Goal: Transaction & Acquisition: Purchase product/service

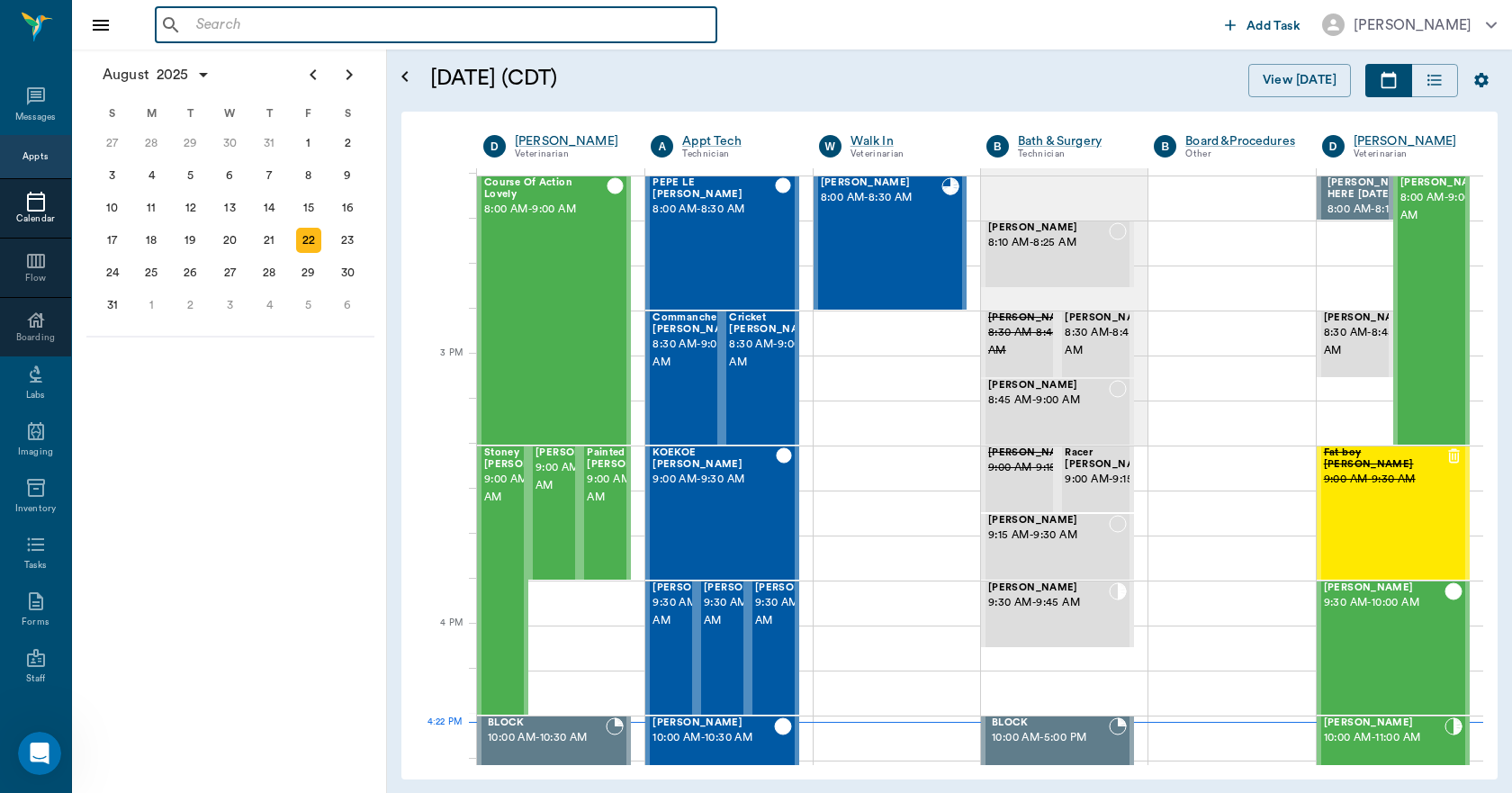
scroll to position [1713, 0]
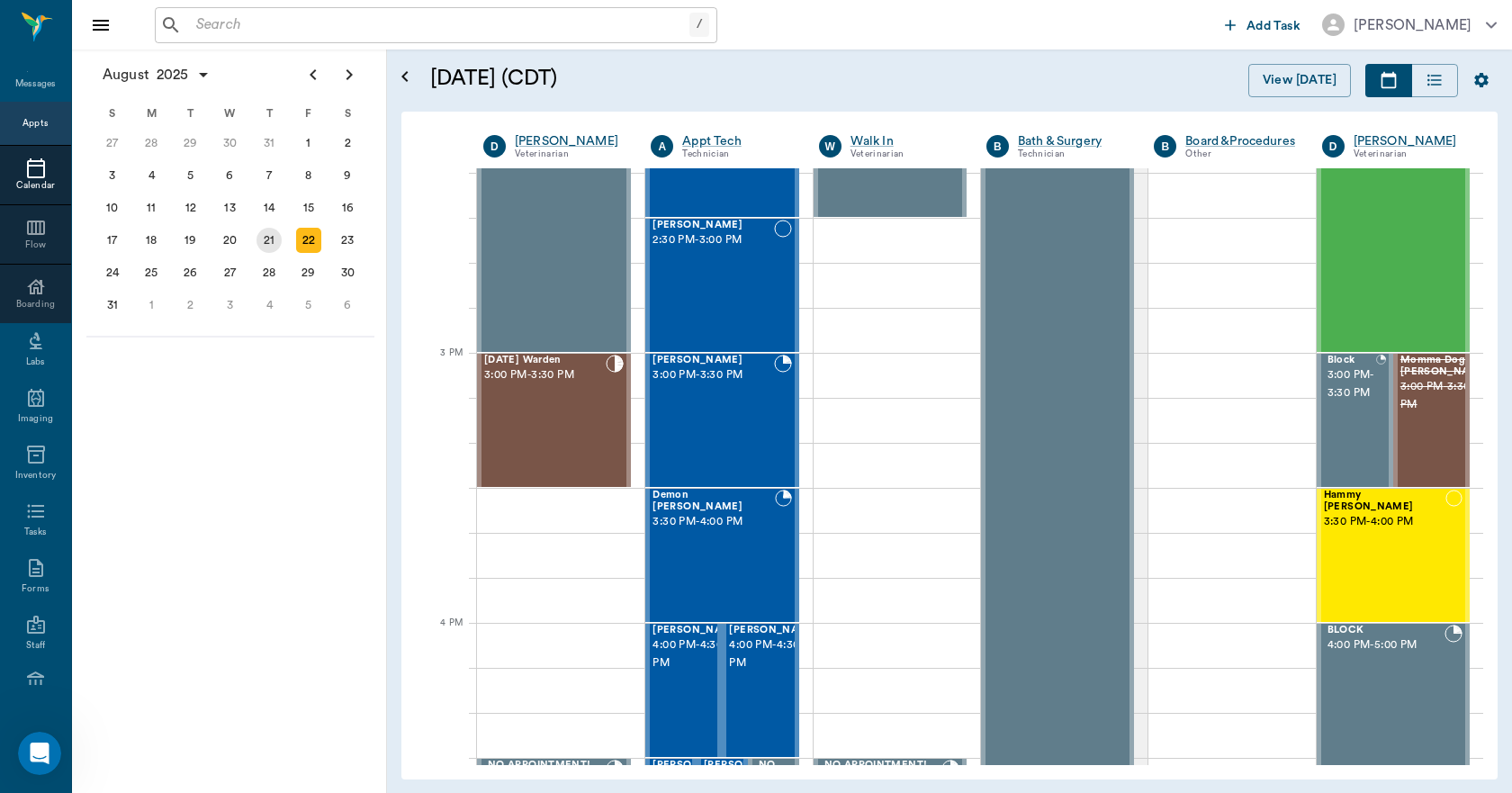
click at [275, 242] on div "21" at bounding box center [269, 241] width 26 height 26
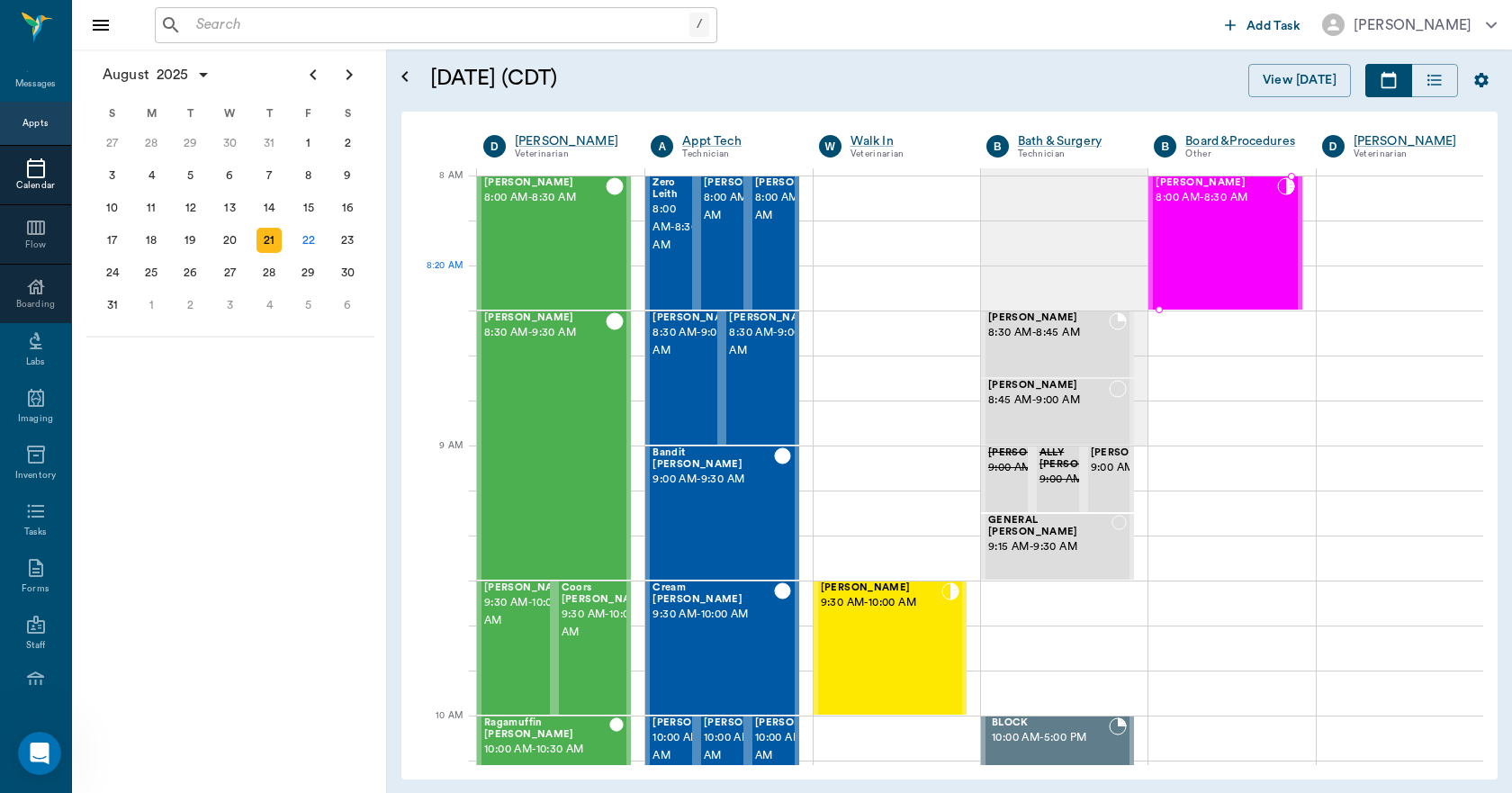
click at [1199, 273] on div "[PERSON_NAME] 8:00 AM - 8:30 AM" at bounding box center [1216, 243] width 120 height 131
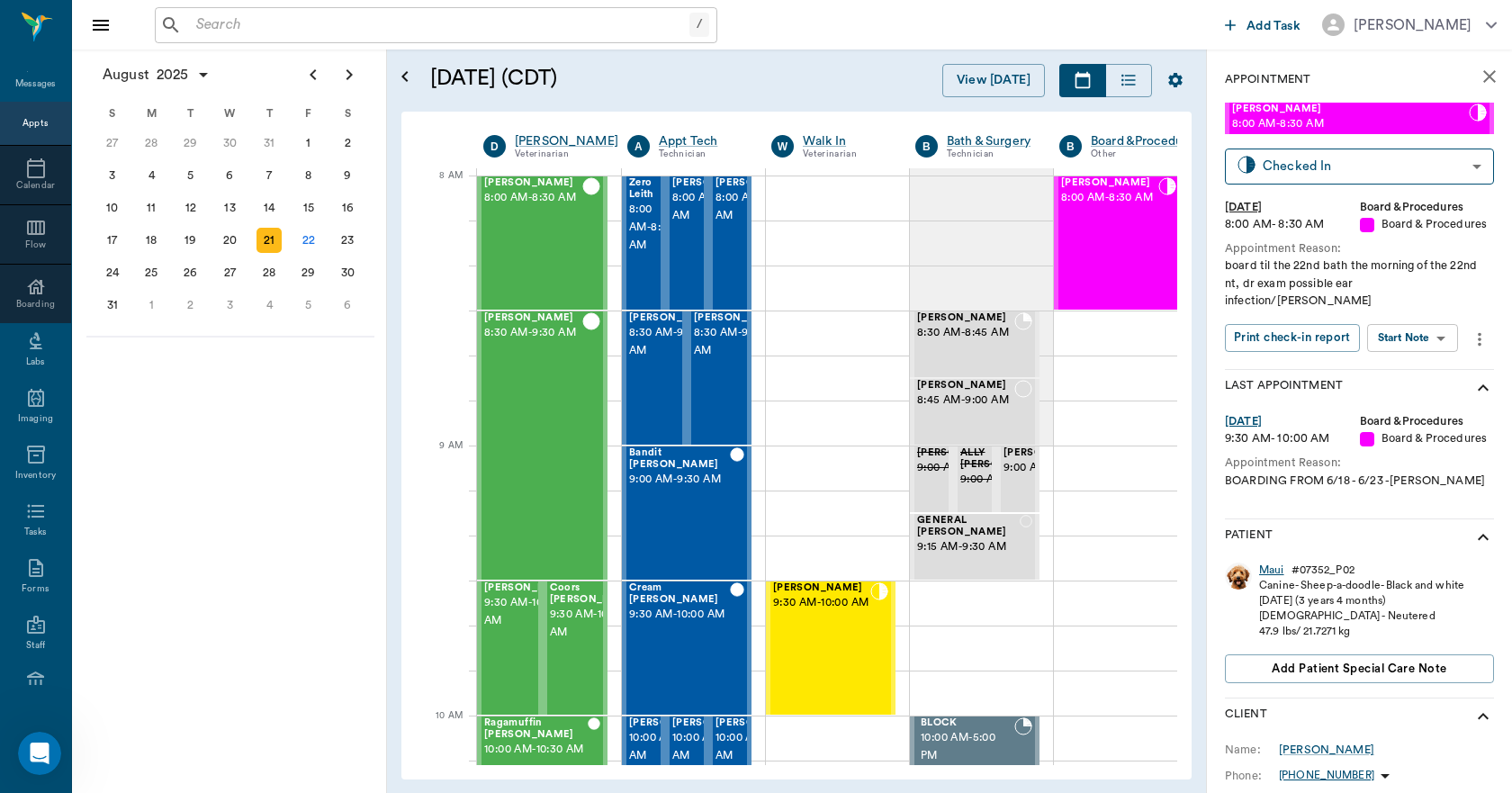
click at [1280, 563] on div "Maui" at bounding box center [1272, 571] width 26 height 16
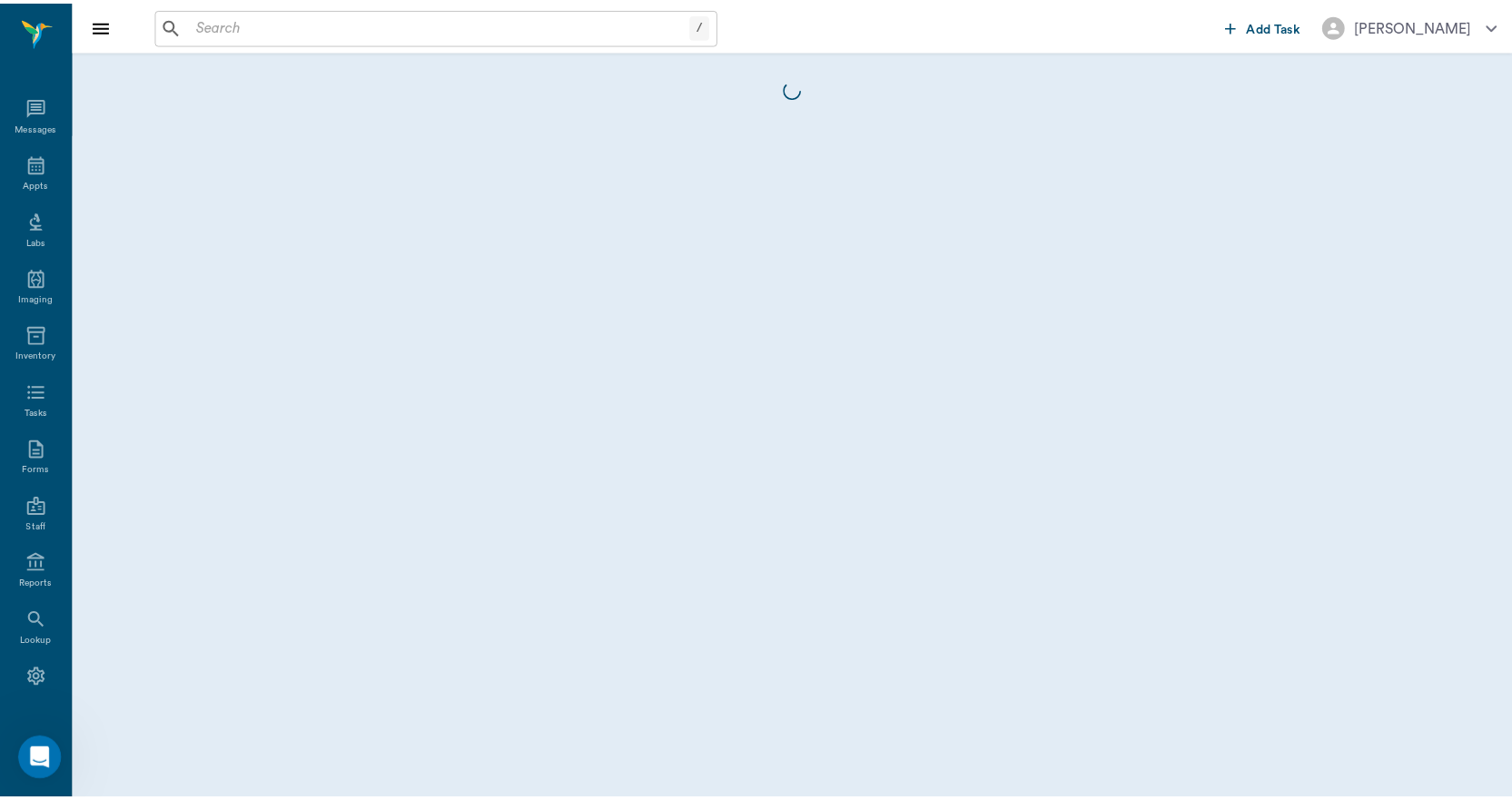
scroll to position [34, 0]
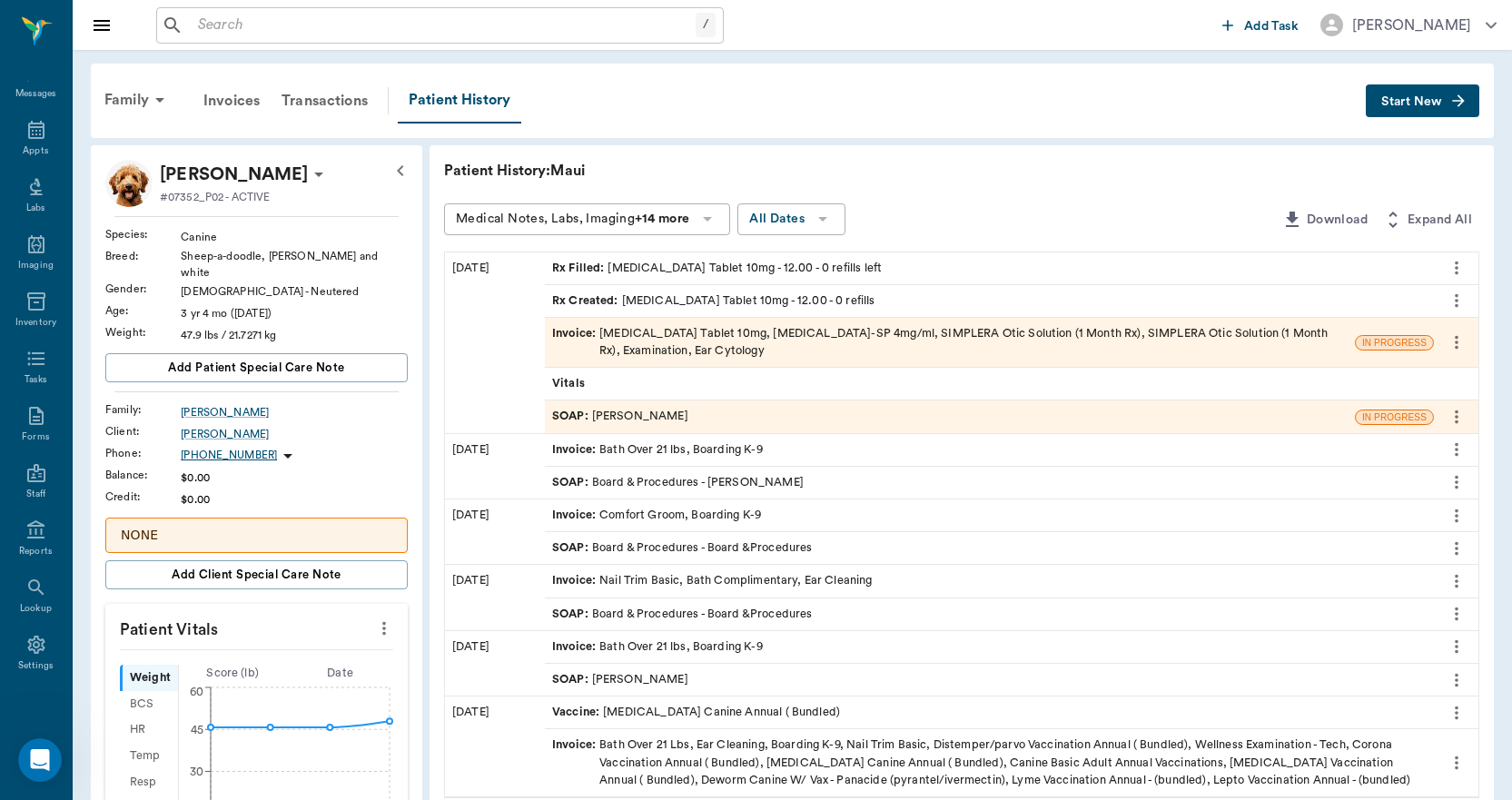
click at [588, 332] on span "Invoice :" at bounding box center [575, 342] width 47 height 35
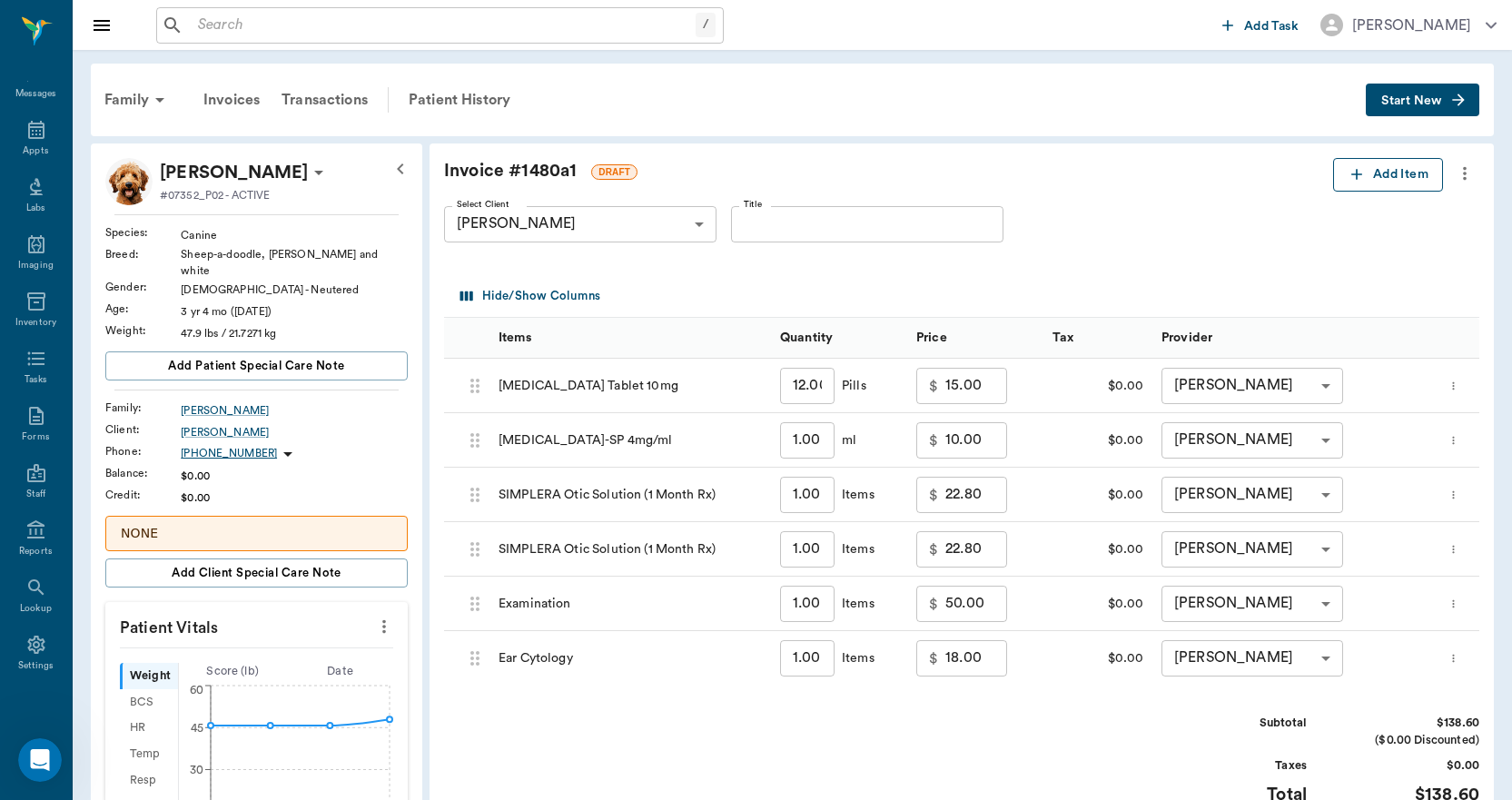
click at [1355, 171] on icon "button" at bounding box center [1357, 174] width 11 height 11
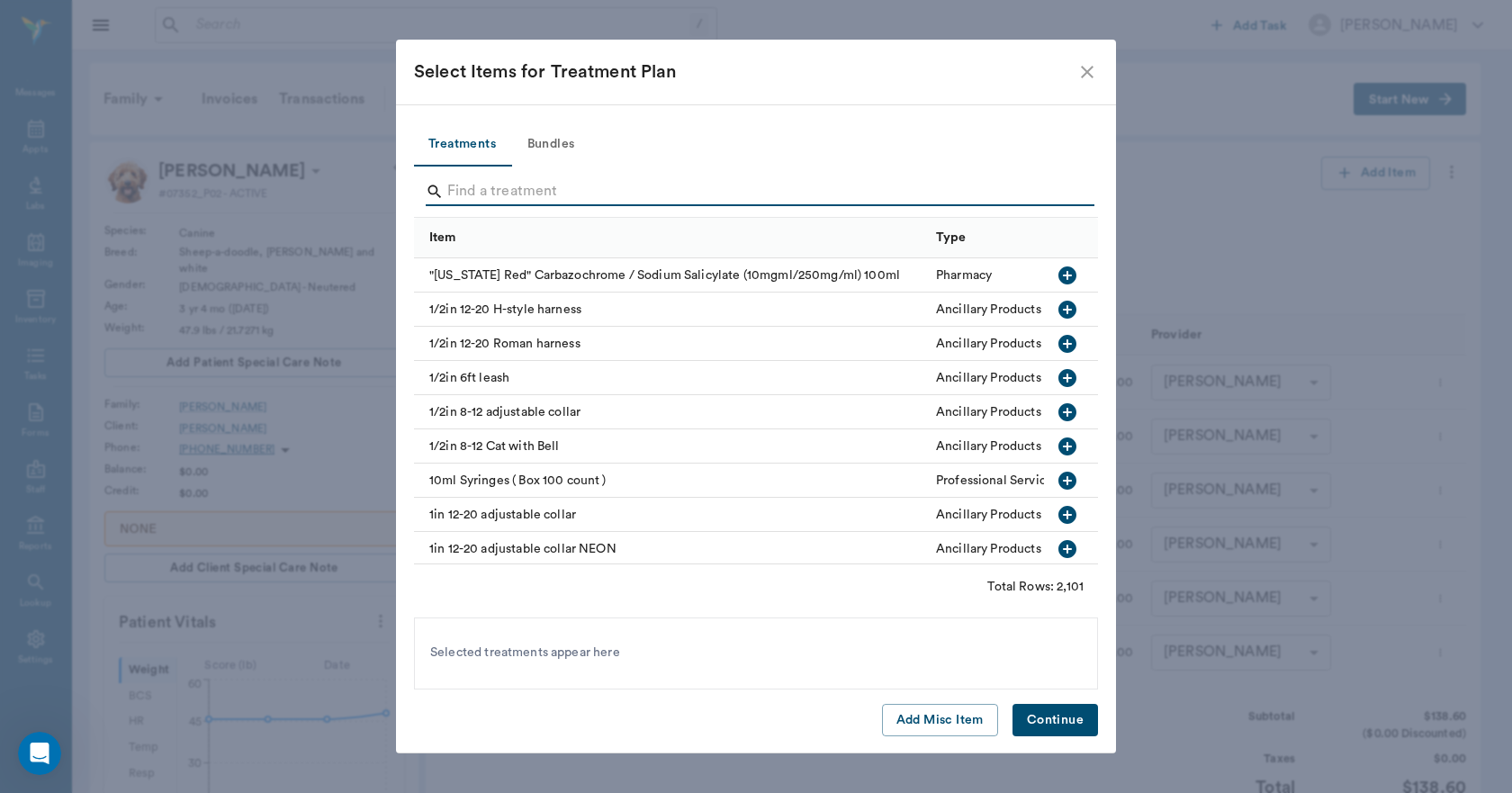
click at [463, 190] on input "Search" at bounding box center [757, 192] width 620 height 29
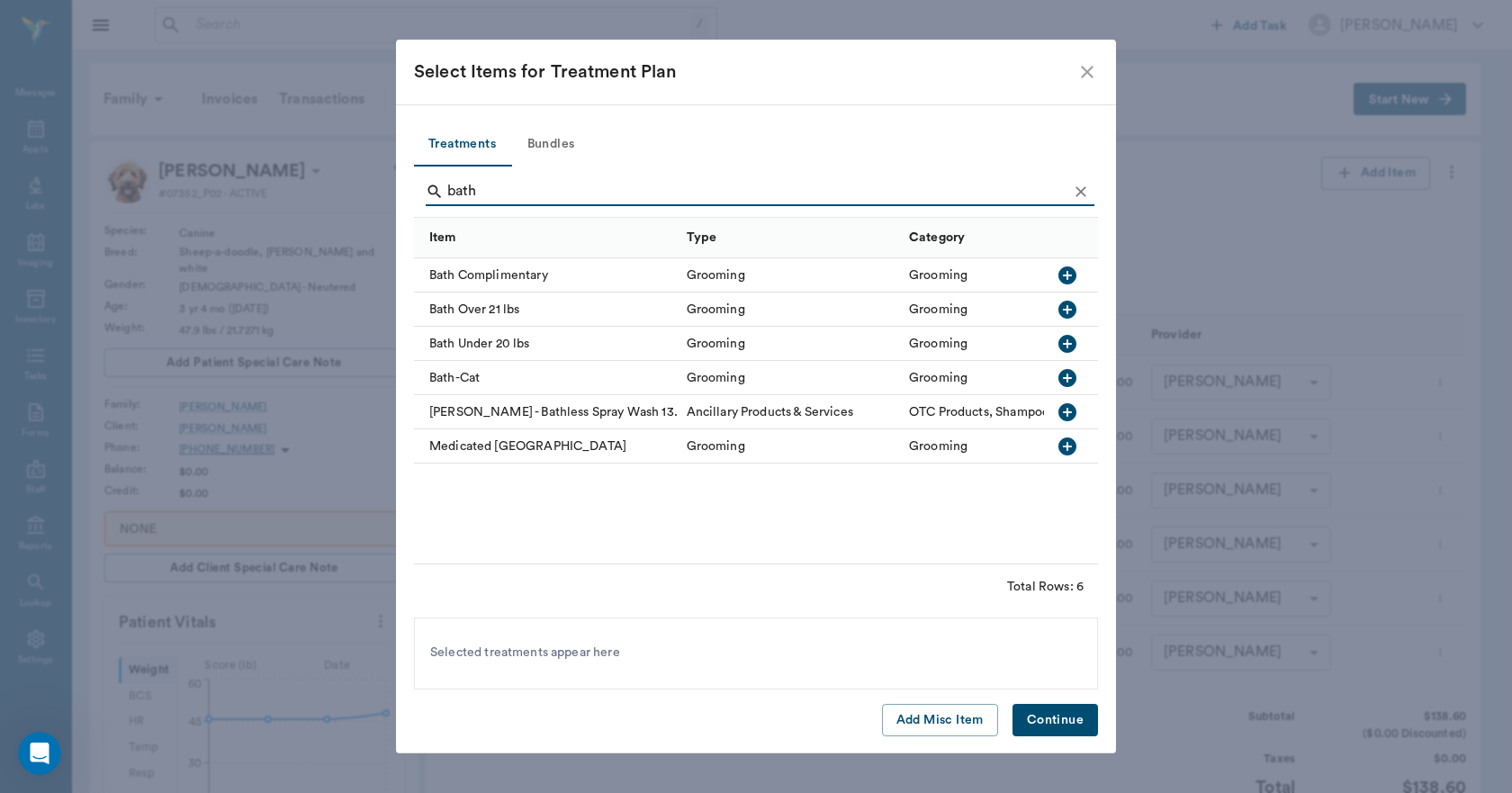
type input "bath"
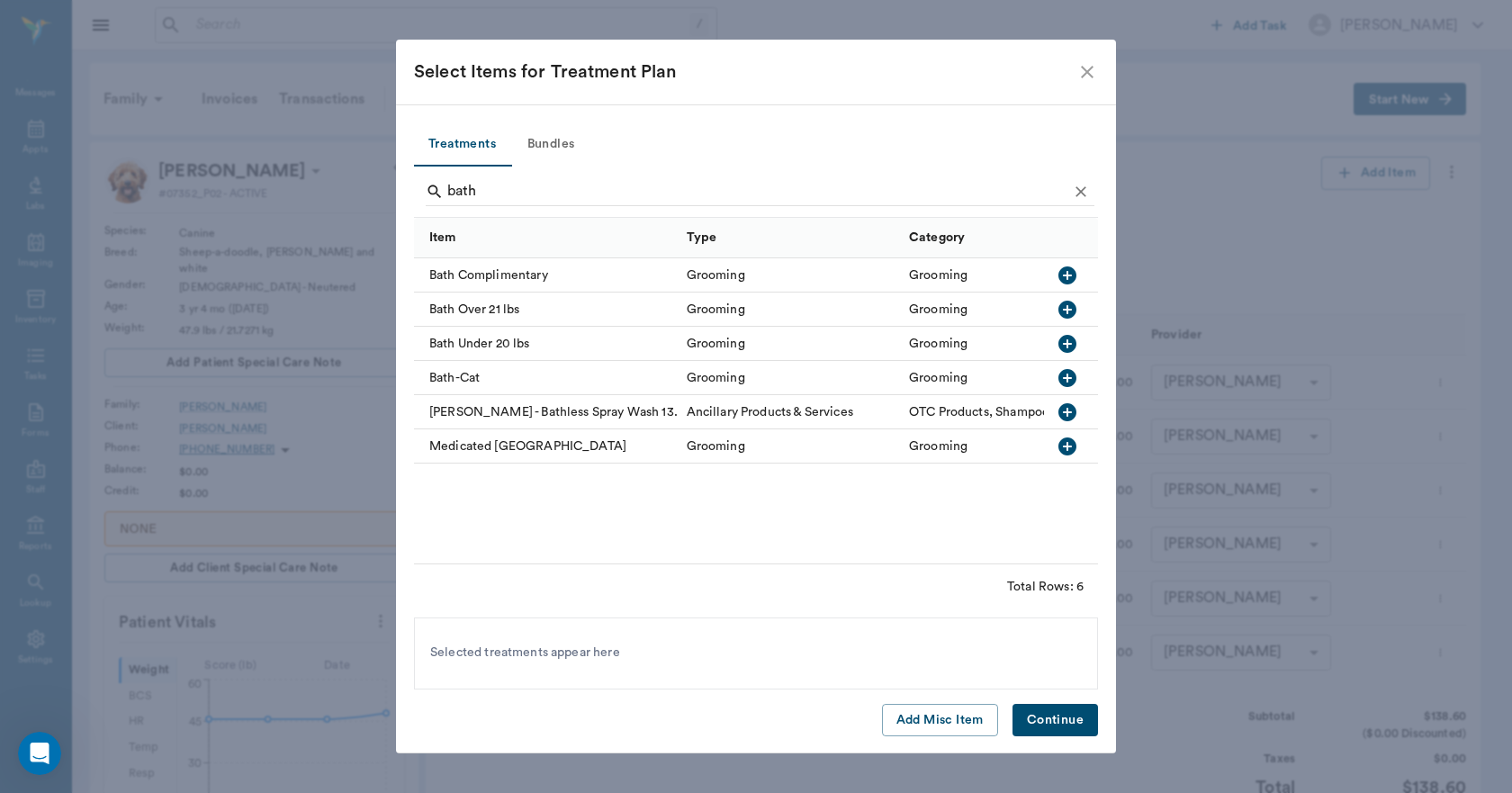
click at [1067, 310] on icon "button" at bounding box center [1067, 310] width 22 height 22
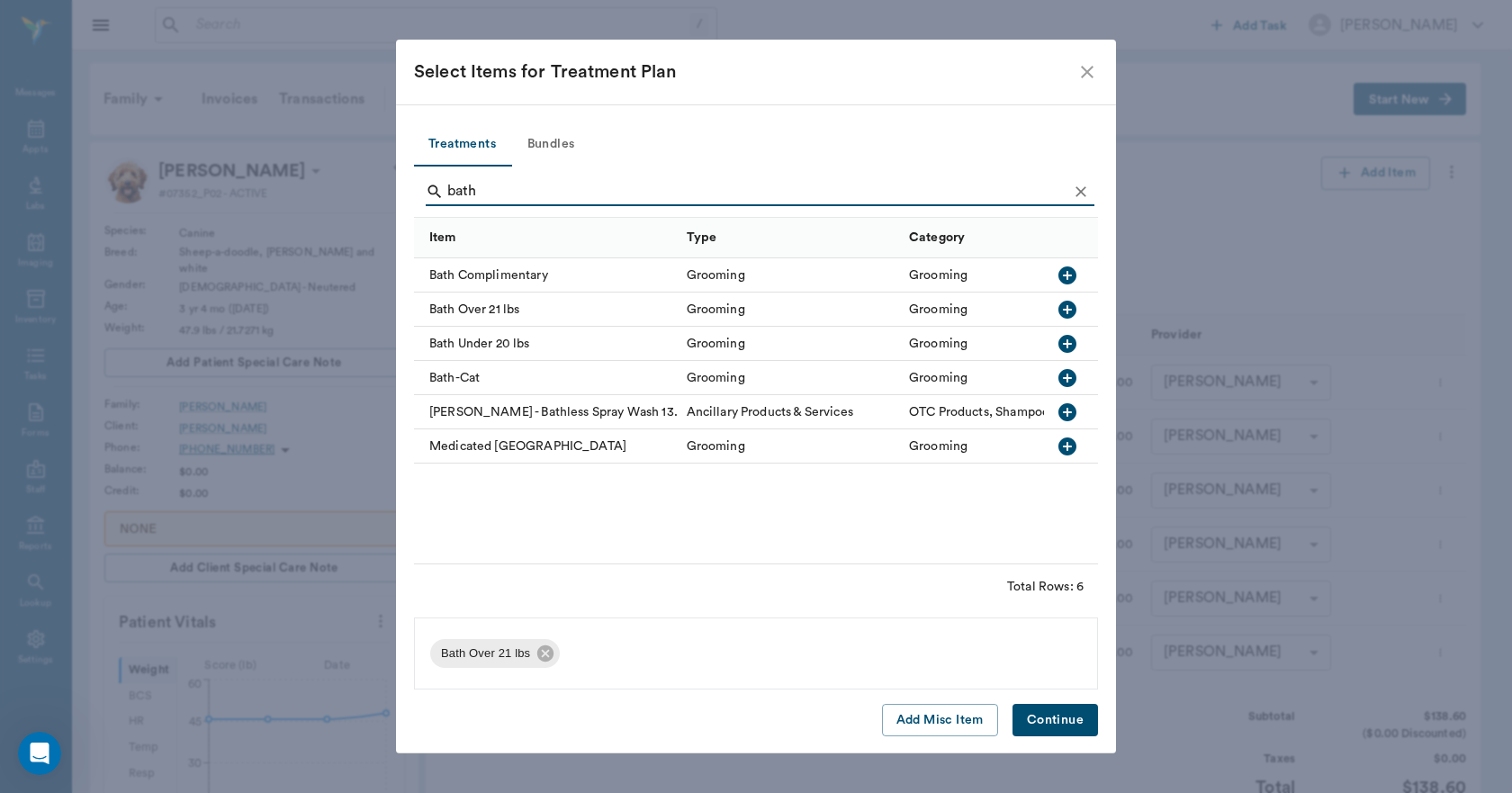
click at [1055, 719] on button "Continue" at bounding box center [1055, 721] width 86 height 34
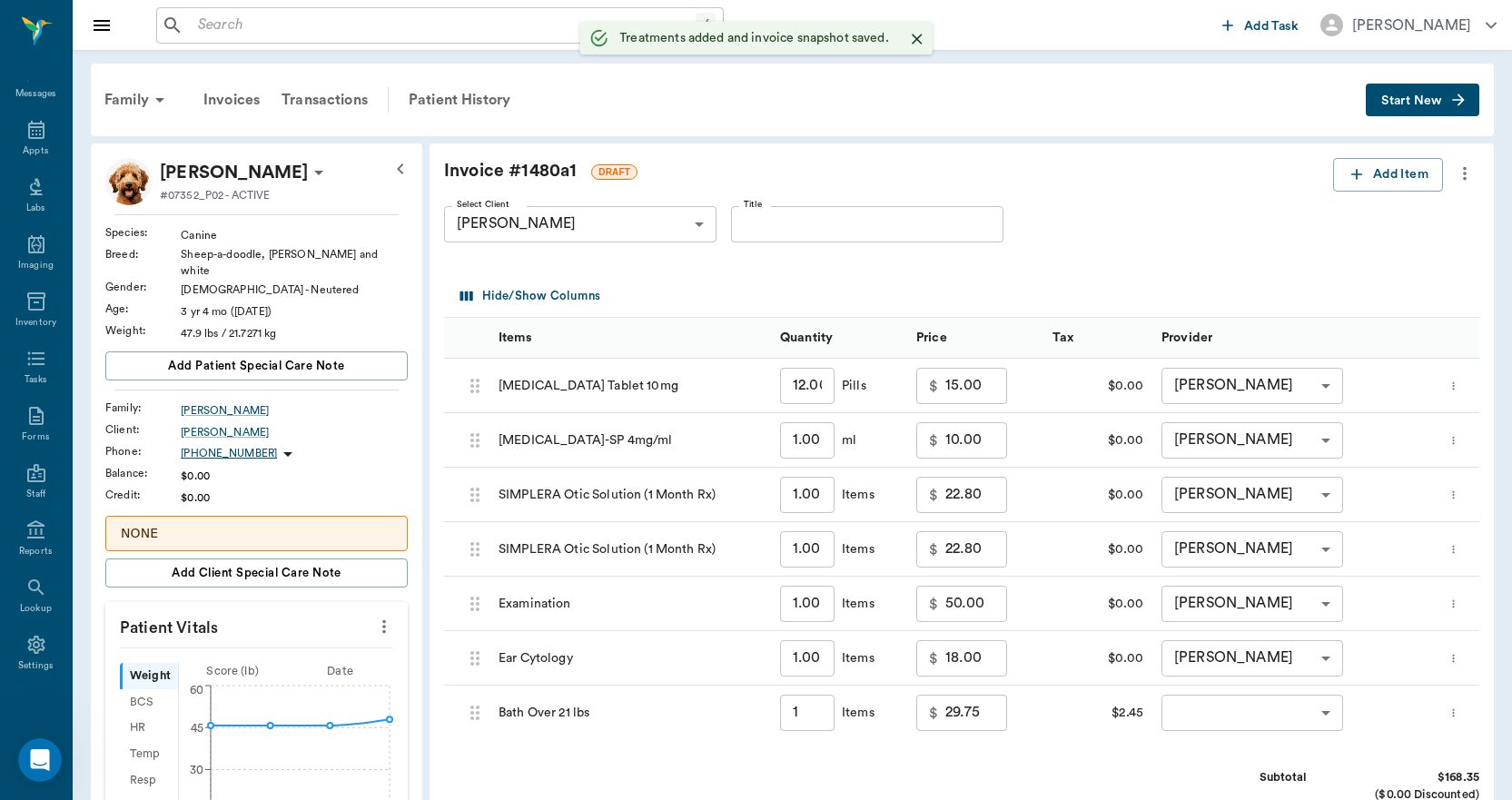
type input "1.00"
click at [1354, 173] on icon "button" at bounding box center [1357, 174] width 18 height 18
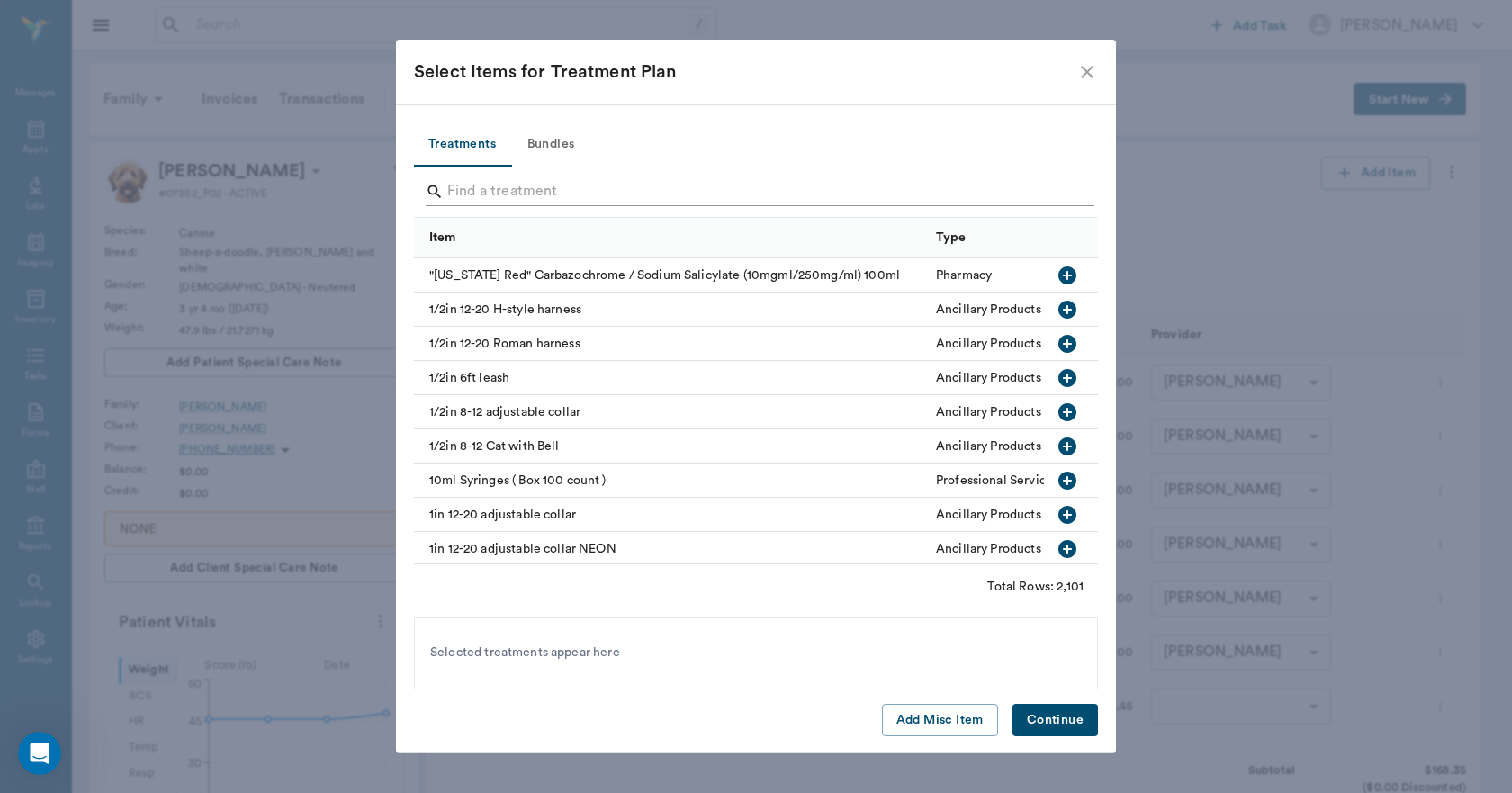
click at [487, 198] on input "Search" at bounding box center [757, 192] width 620 height 29
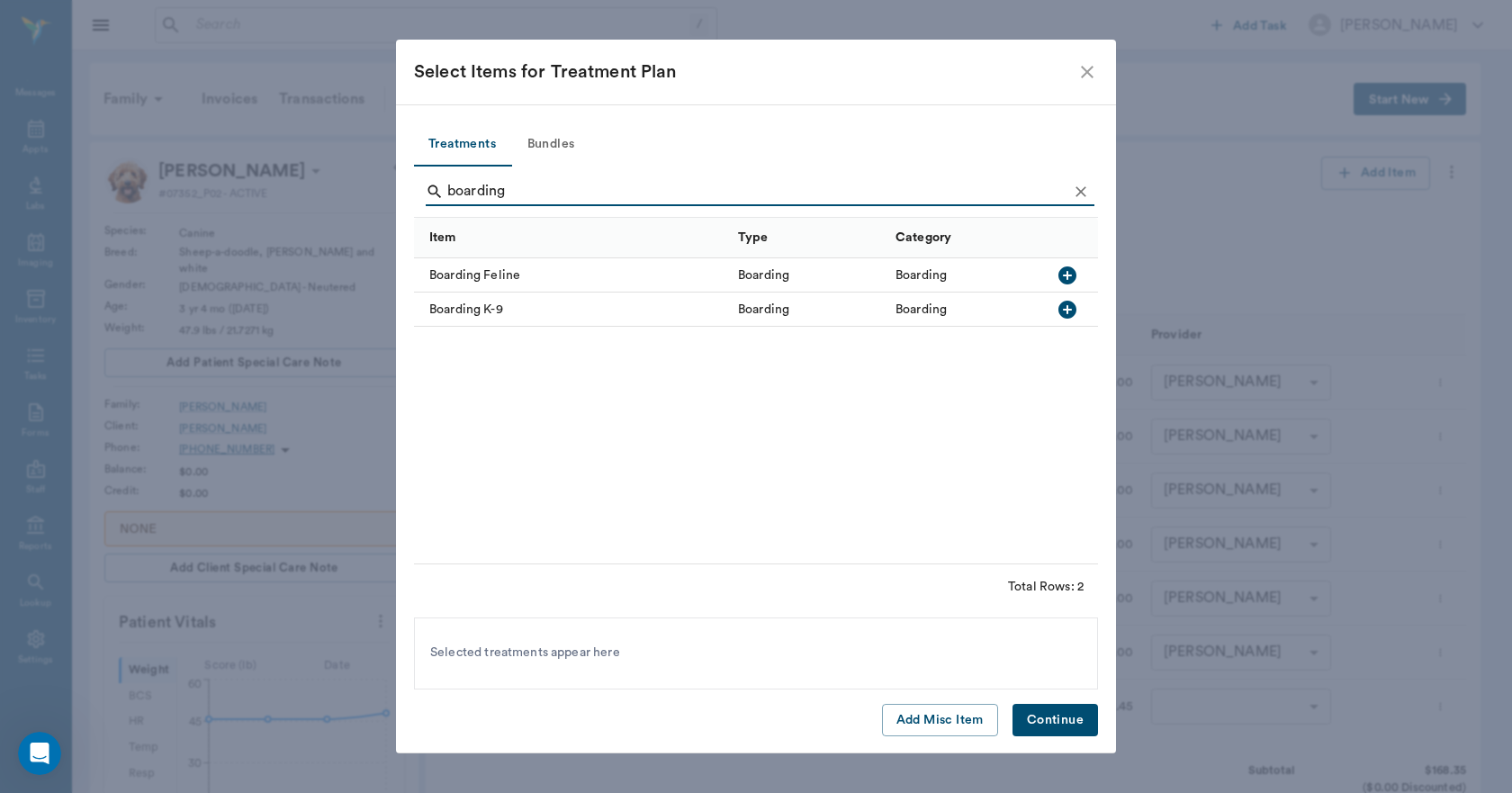
type input "boarding"
click at [1067, 311] on icon "button" at bounding box center [1067, 310] width 22 height 22
click at [1050, 715] on button "Continue" at bounding box center [1055, 721] width 86 height 34
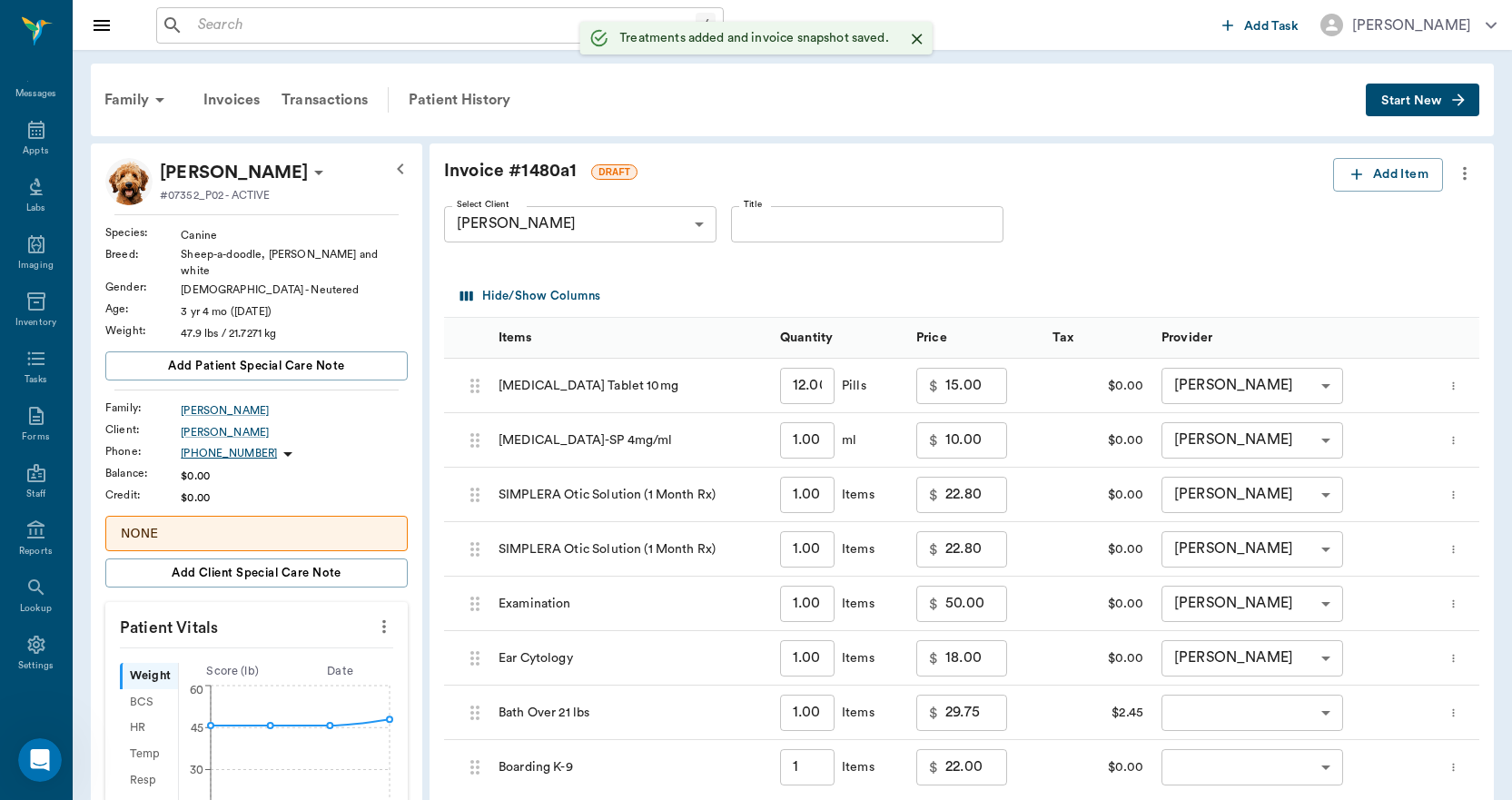
type input "1.00"
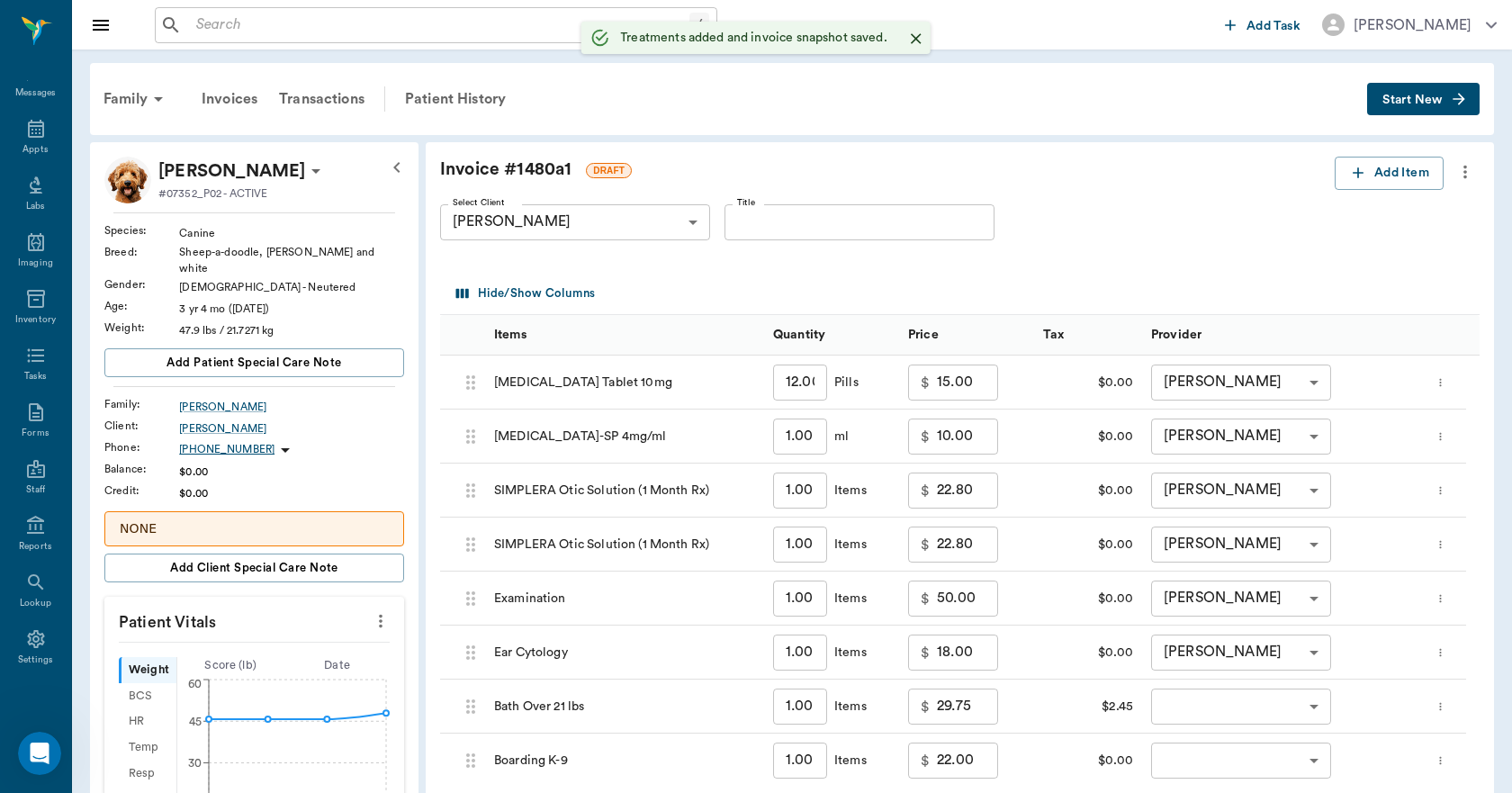
click at [1187, 713] on body "/ ​ Add Task [PERSON_NAME] Nectar Messages Appts Labs Imaging Inventory Tasks F…" at bounding box center [756, 703] width 1512 height 1407
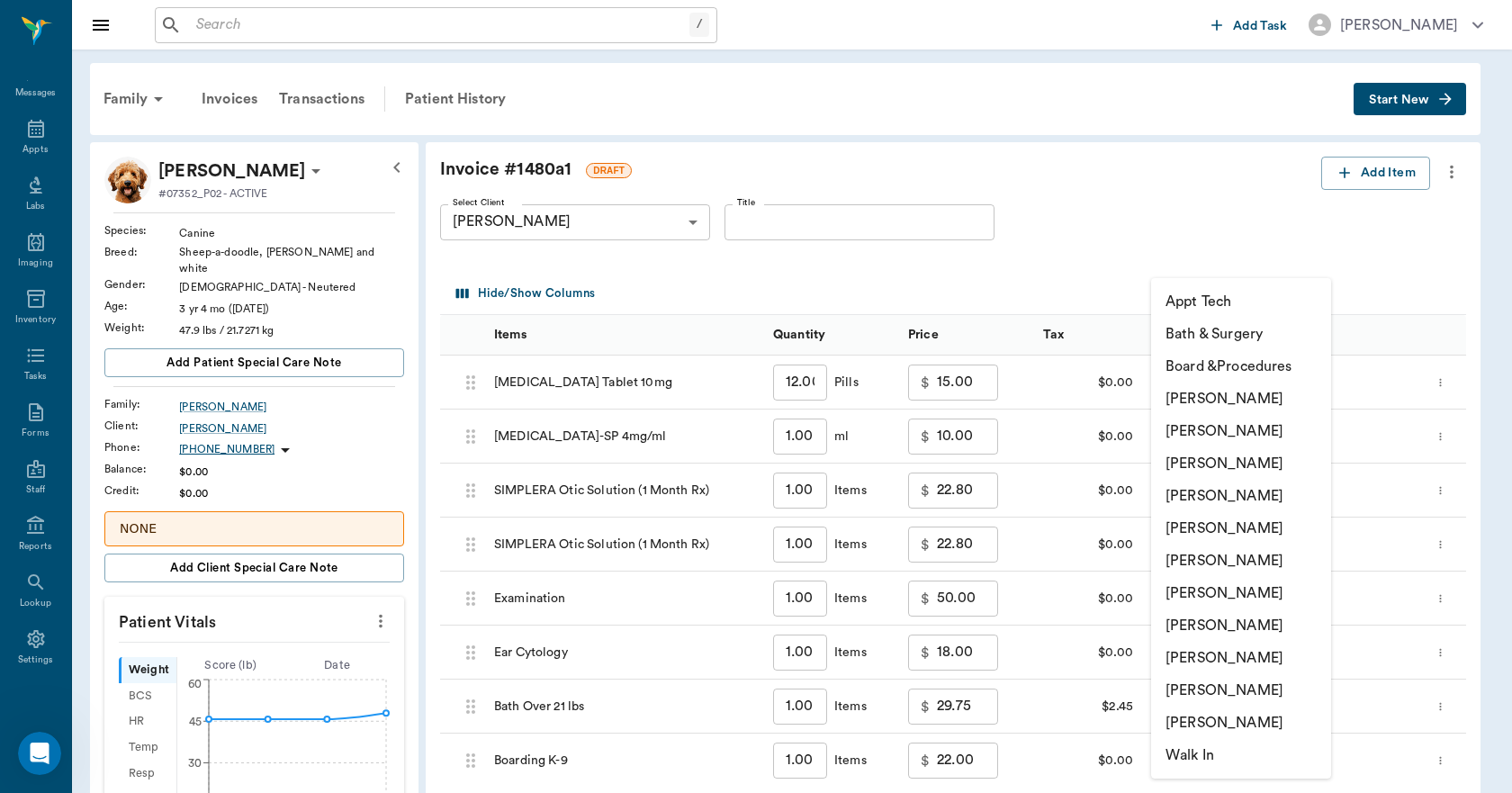
click at [1195, 652] on li "[PERSON_NAME]" at bounding box center [1241, 658] width 180 height 33
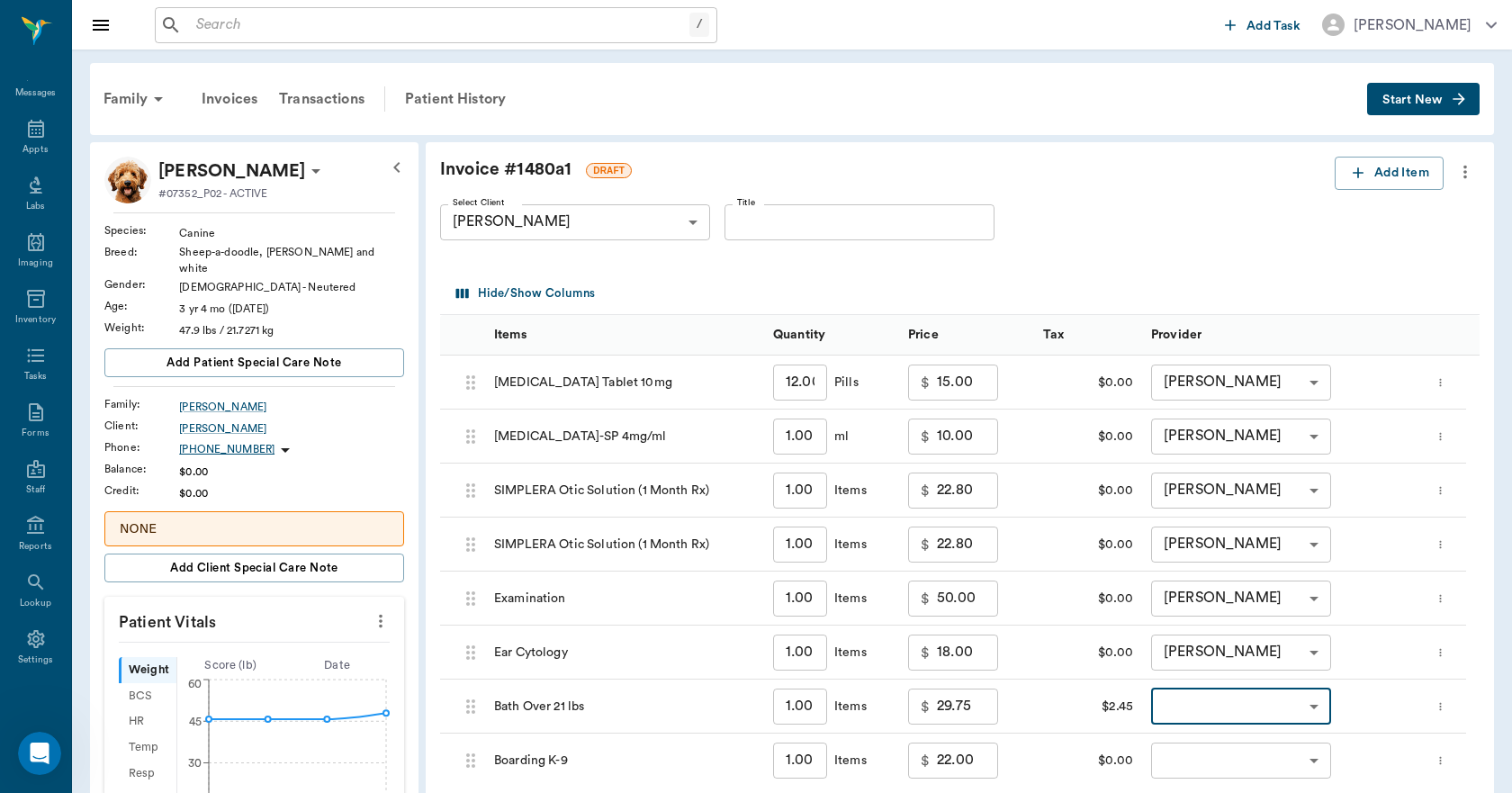
type input "none-63ec2ede52e12b0ba117d0d7"
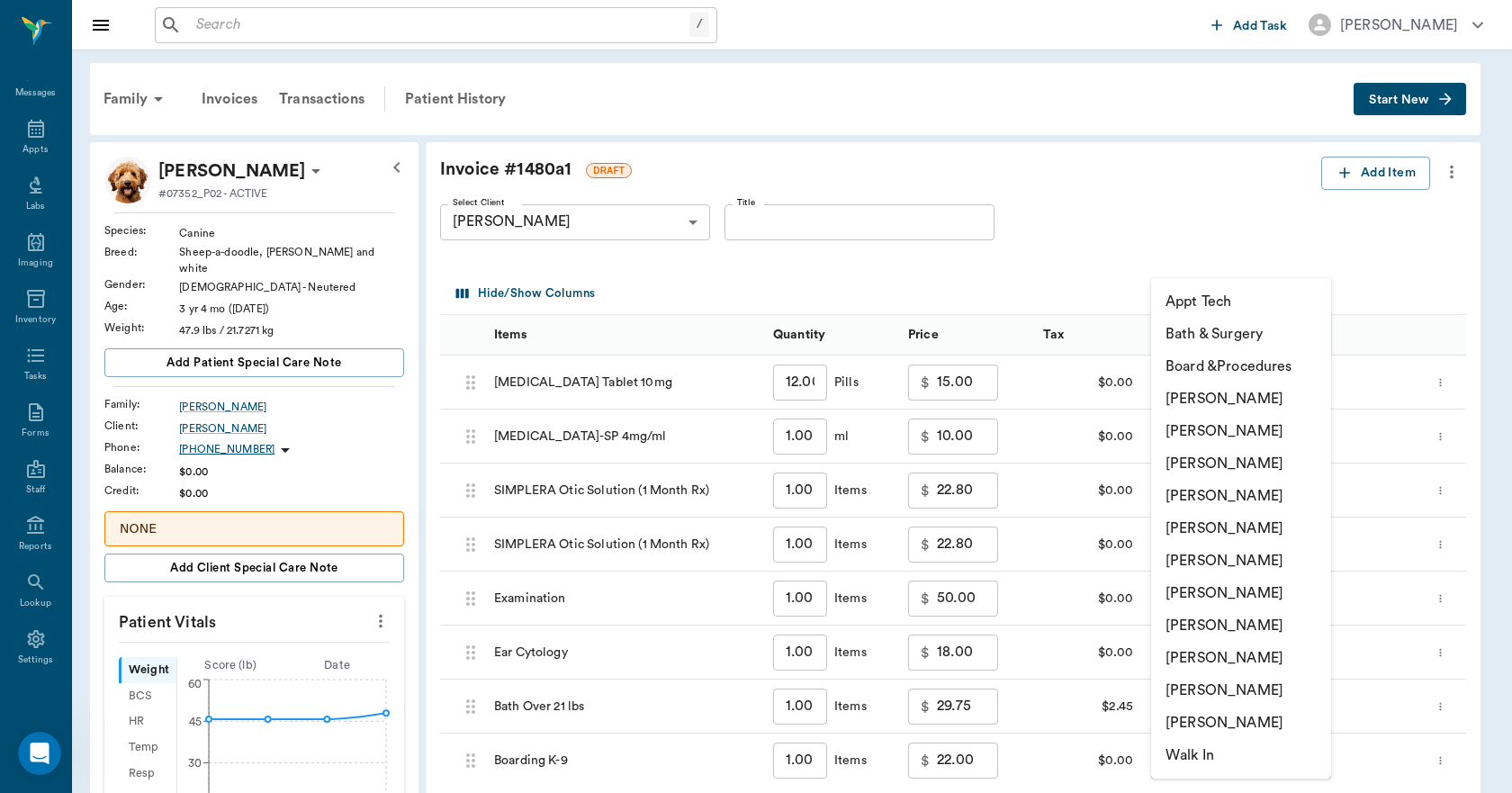
click at [1204, 757] on body "/ ​ Add Task [PERSON_NAME] Nectar Messages Appts Labs Imaging Inventory Tasks F…" at bounding box center [756, 703] width 1512 height 1407
click at [1186, 659] on li "[PERSON_NAME]" at bounding box center [1241, 658] width 180 height 33
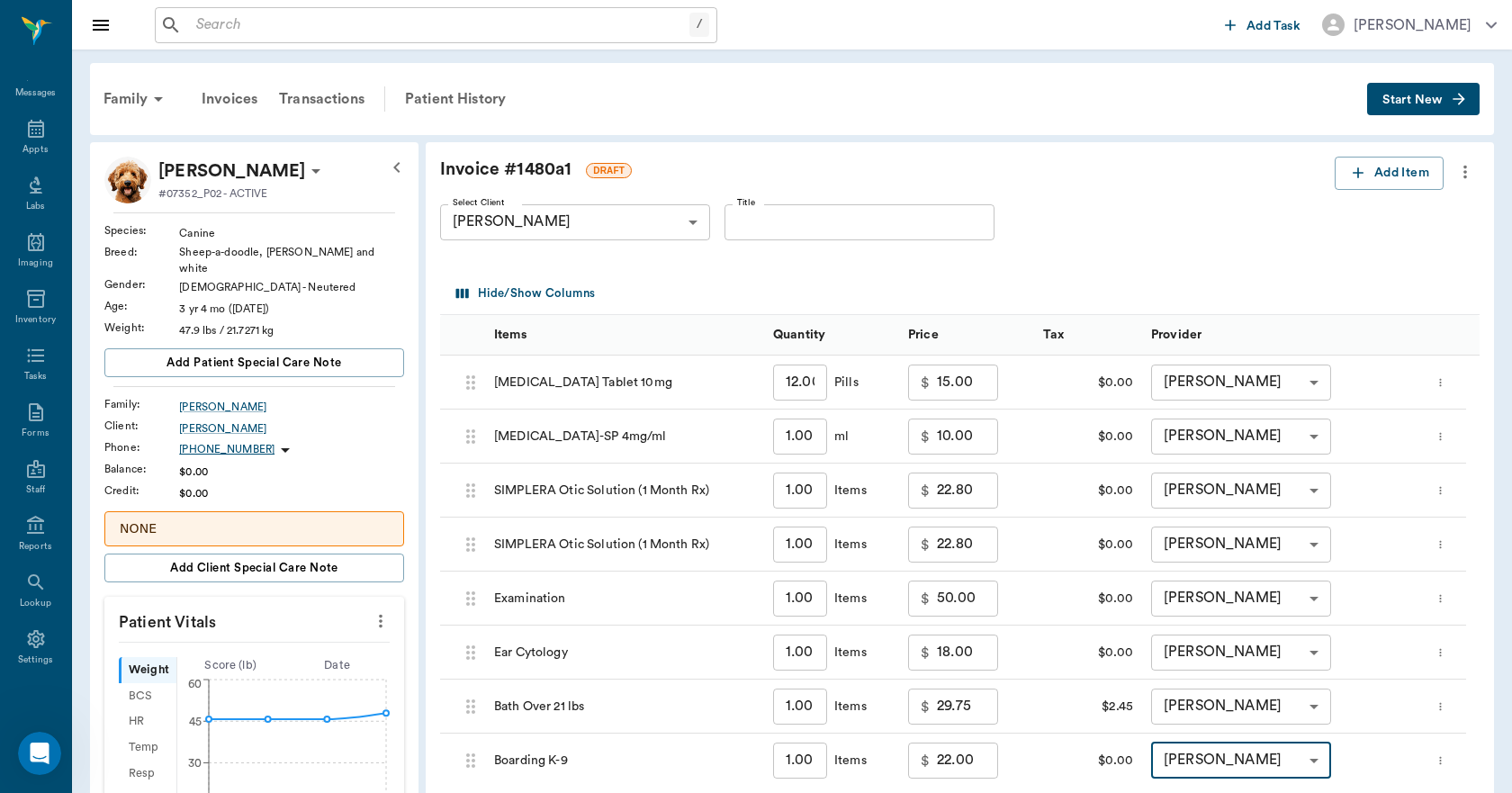
type input "none-63ec2ede52e12b0ba117d0d7"
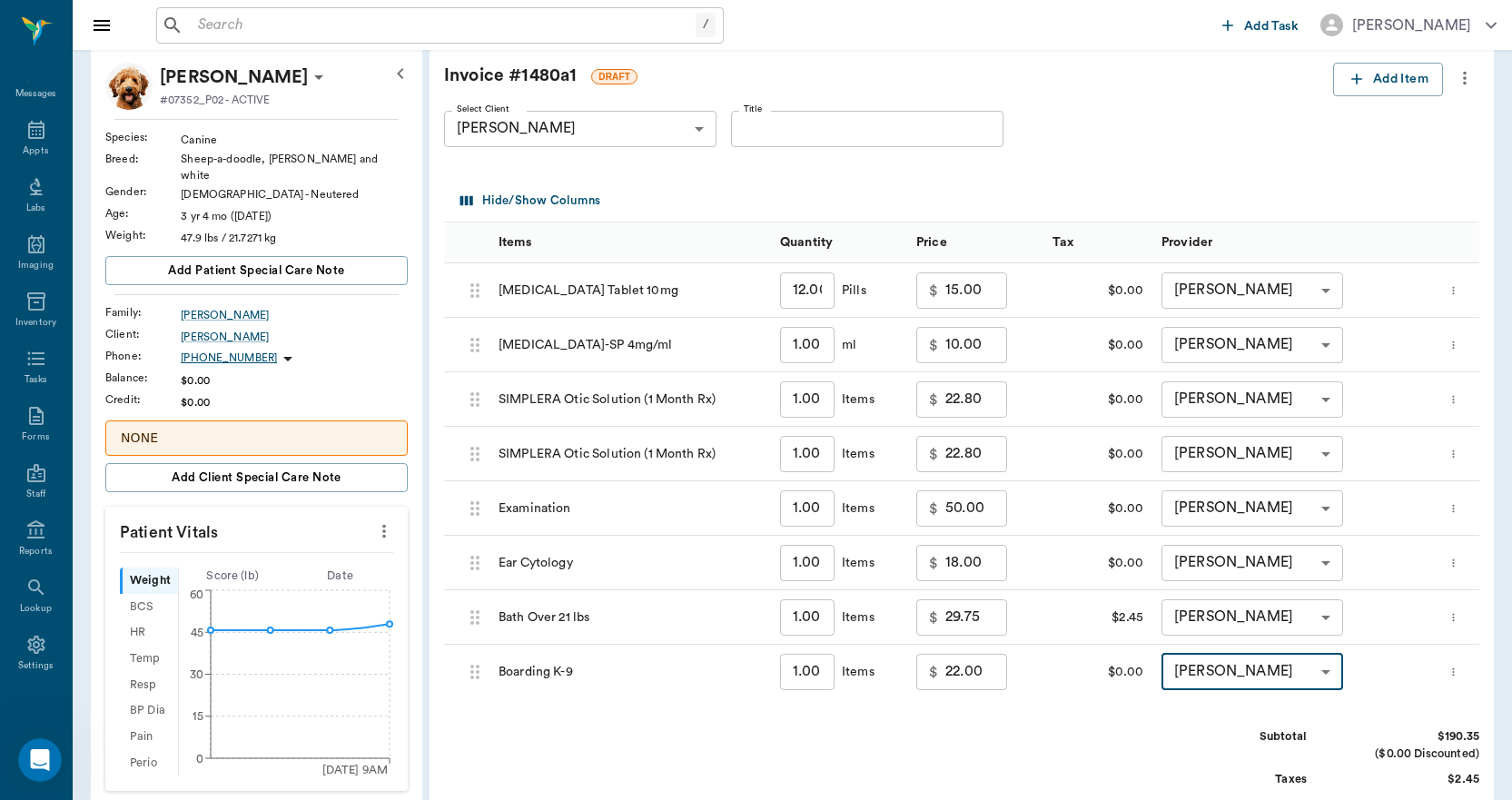
scroll to position [364, 0]
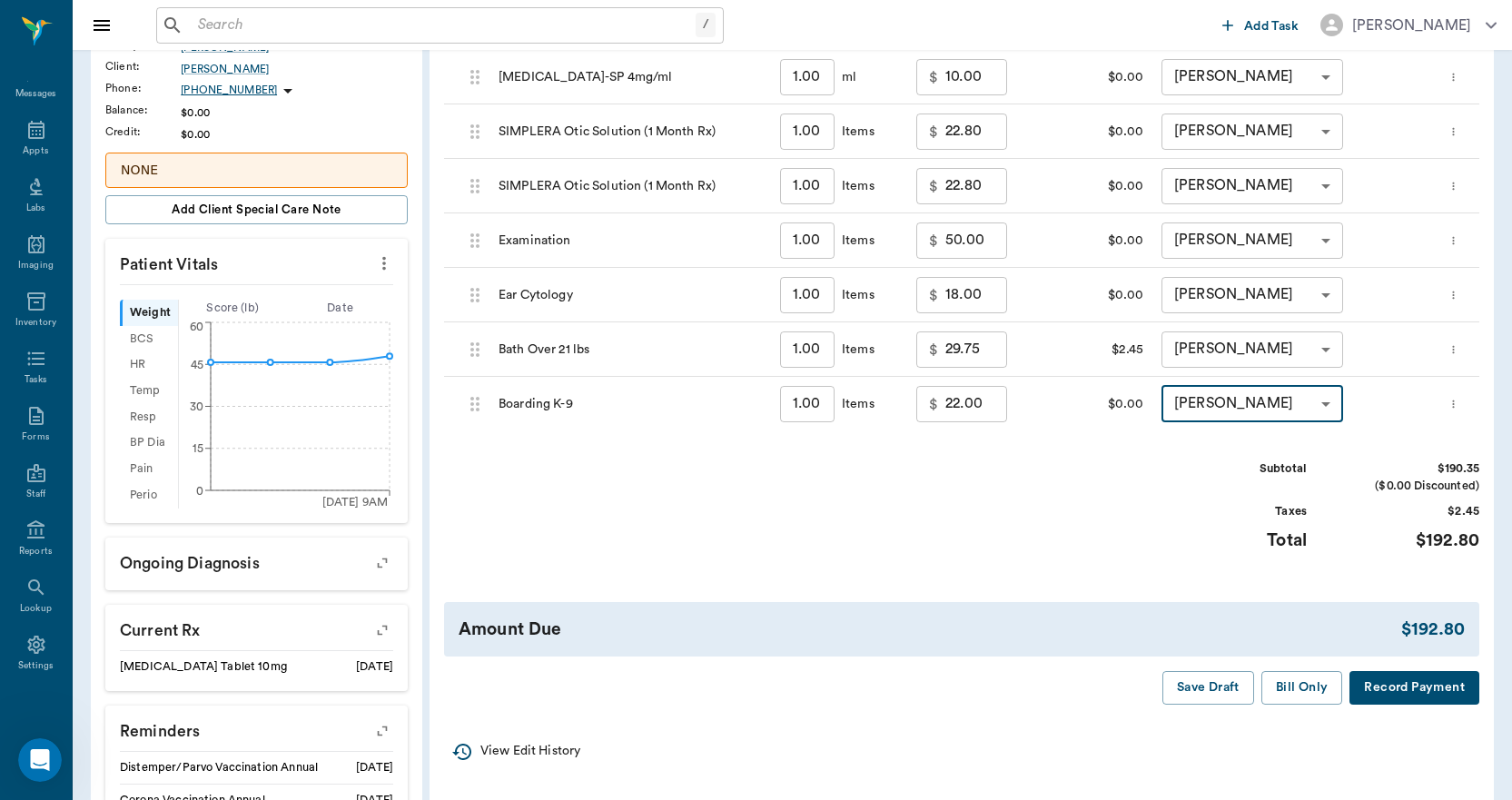
click at [1293, 690] on button "Bill Only" at bounding box center [1303, 688] width 82 height 34
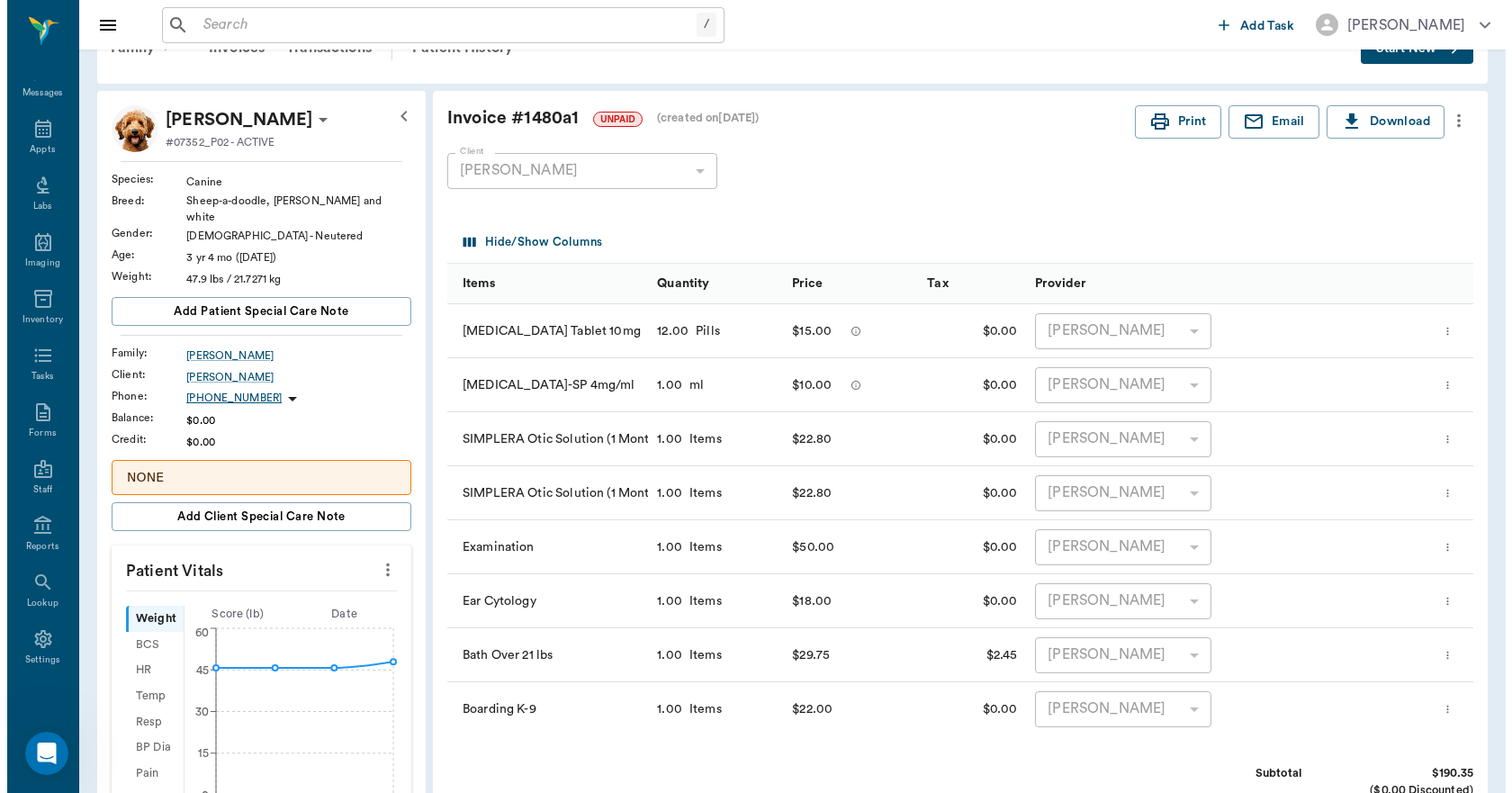
scroll to position [0, 0]
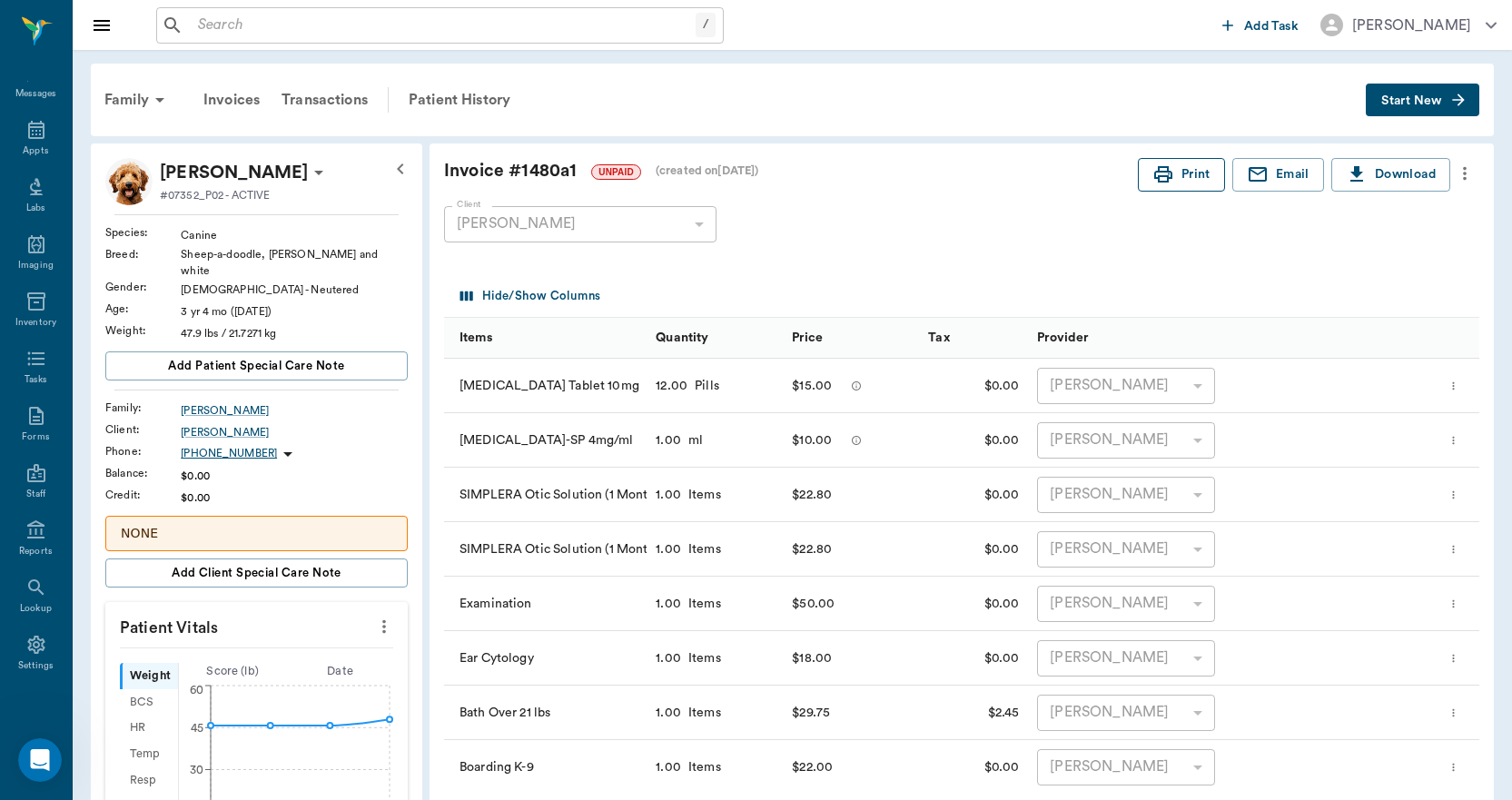
click at [1189, 178] on button "Print" at bounding box center [1182, 175] width 88 height 34
click at [228, 98] on div "Invoices" at bounding box center [231, 100] width 78 height 44
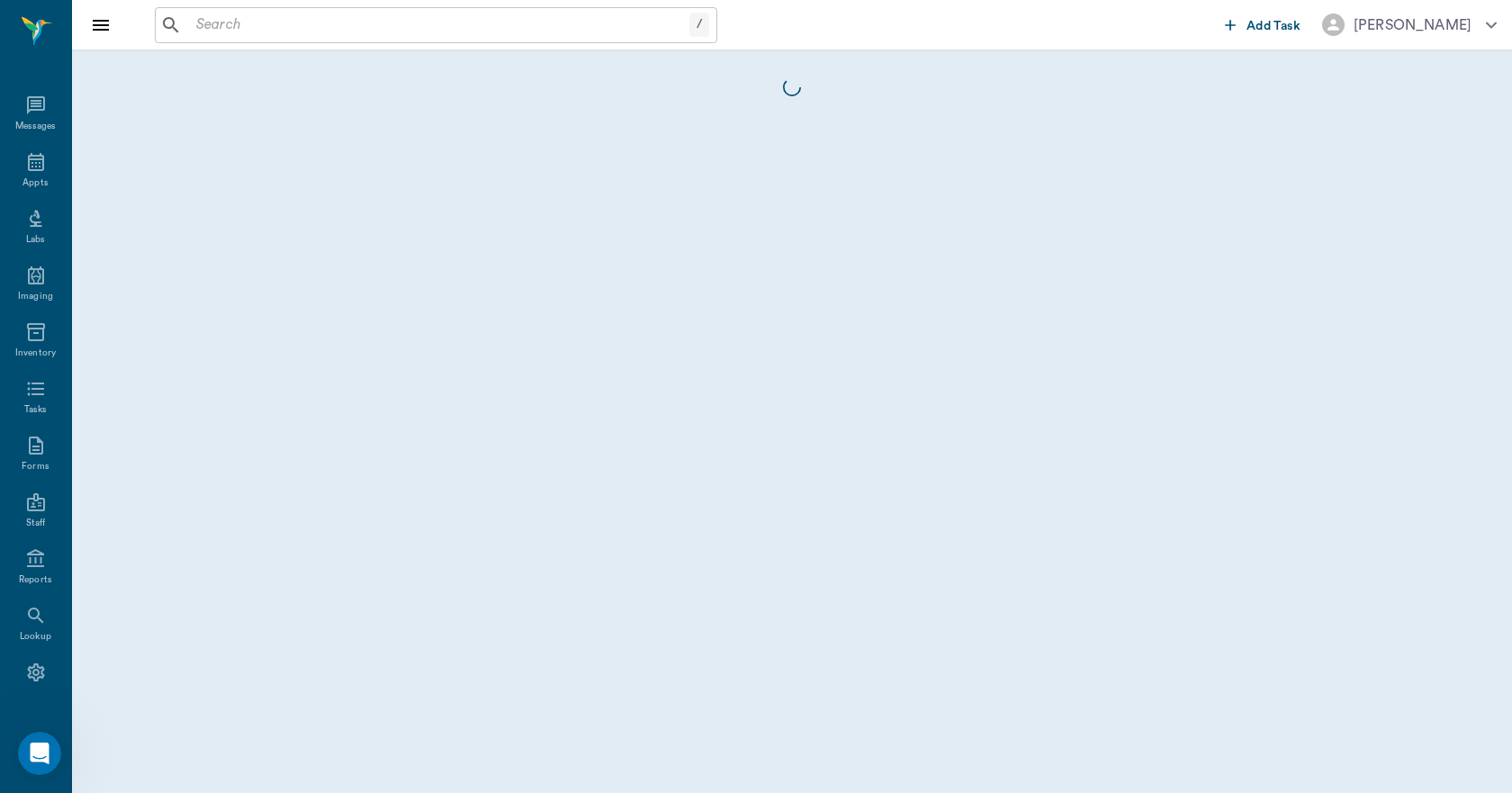
scroll to position [34, 0]
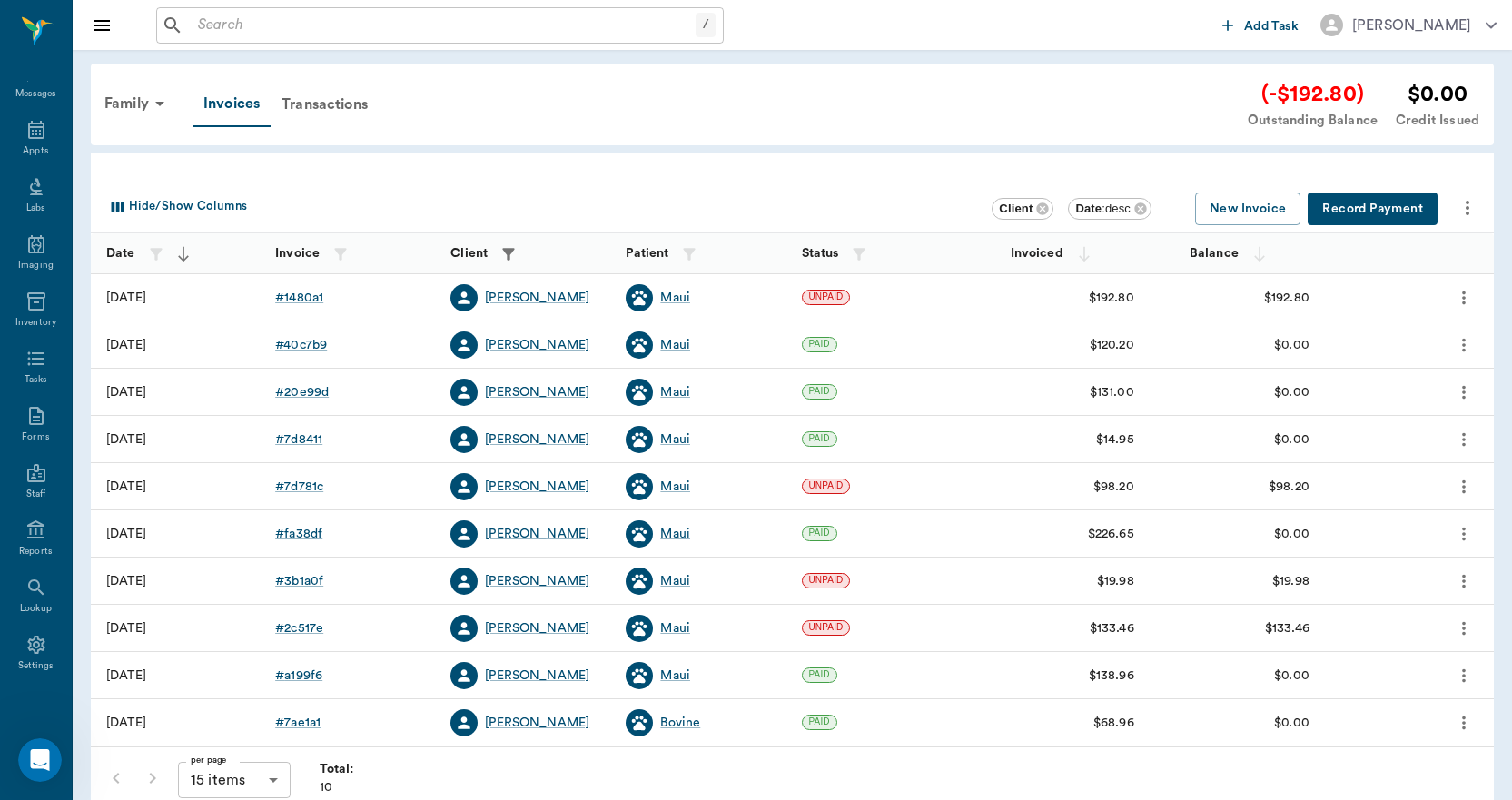
click at [1353, 207] on button "Record Payment" at bounding box center [1373, 209] width 129 height 34
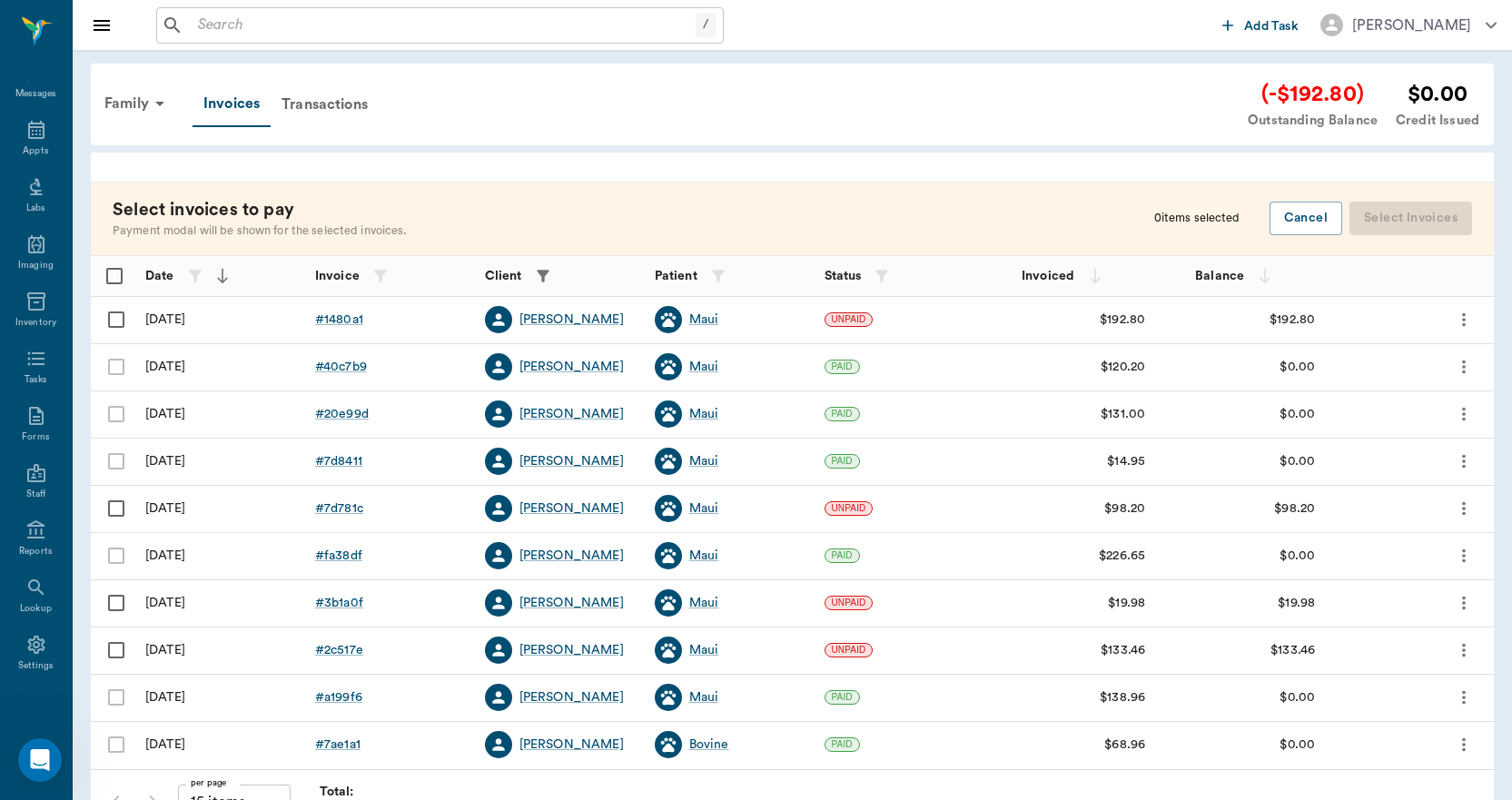
click at [115, 319] on input "Select row" at bounding box center [117, 320] width 38 height 38
checkbox input "false"
checkbox input "true"
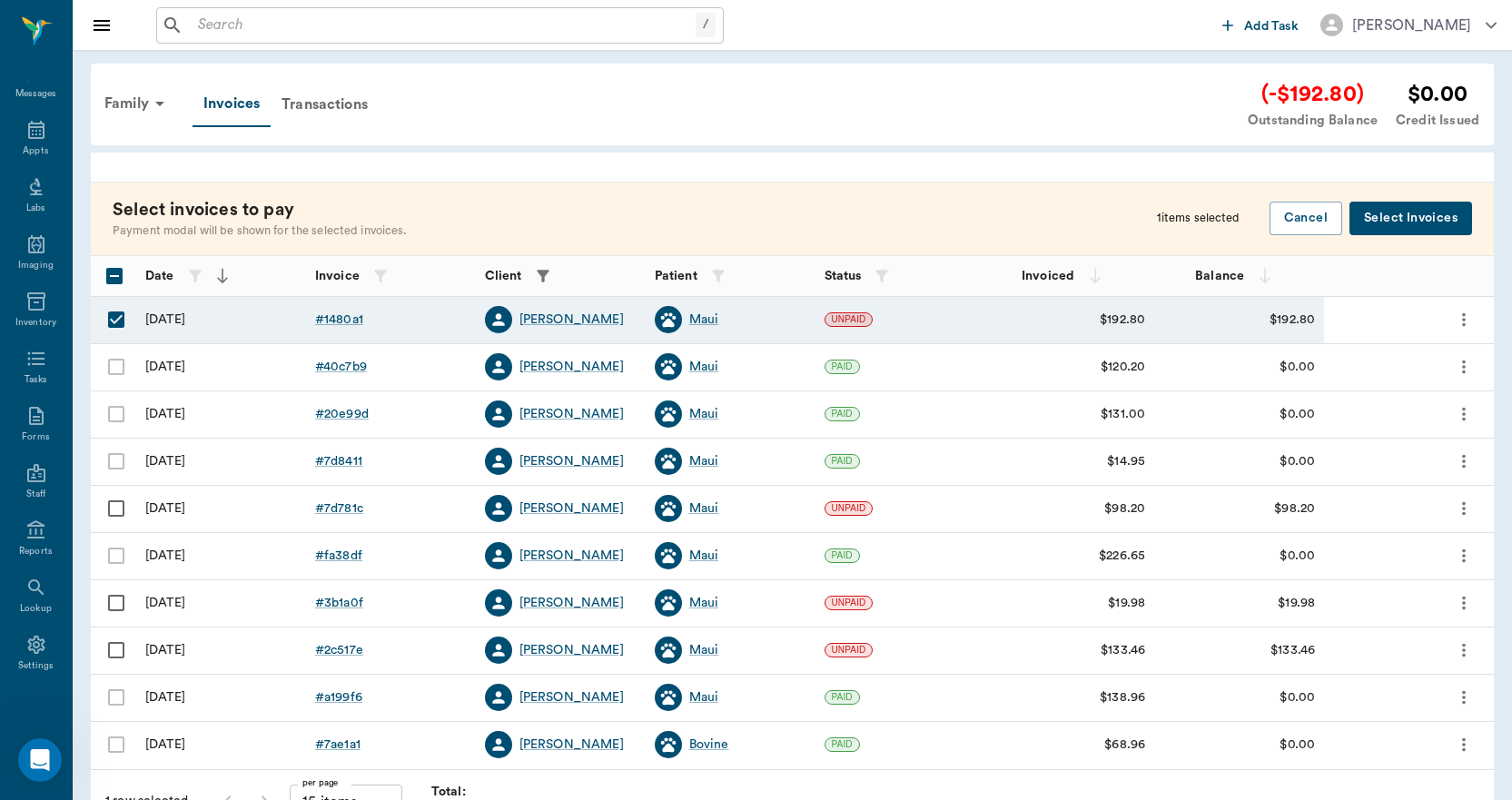
click at [1434, 220] on button "Select Invoices" at bounding box center [1410, 218] width 123 height 34
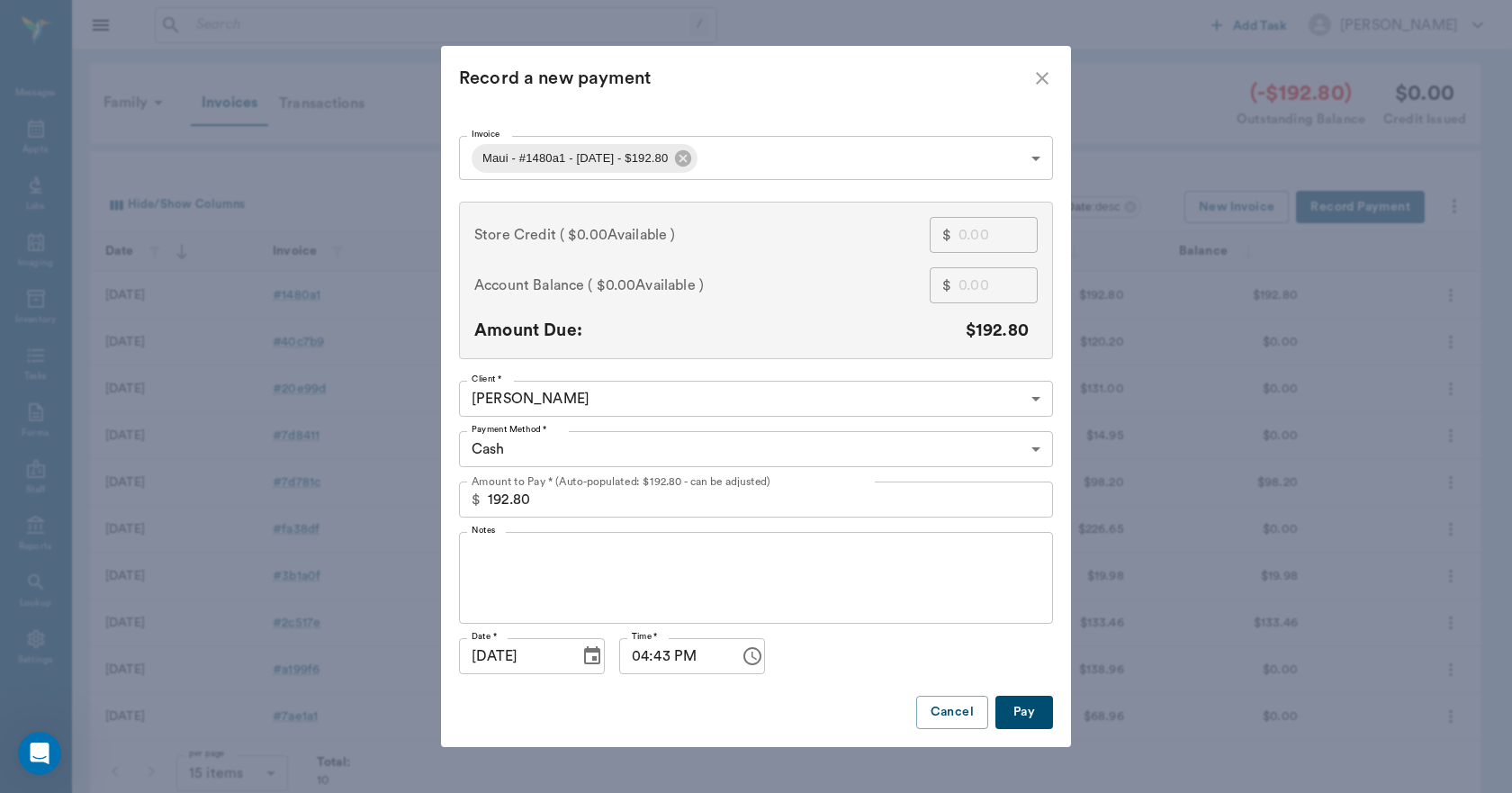
click at [541, 450] on body "/ ​ Add Task [PERSON_NAME] Nectar Messages Appts Labs Imaging Inventory Tasks F…" at bounding box center [756, 411] width 1512 height 823
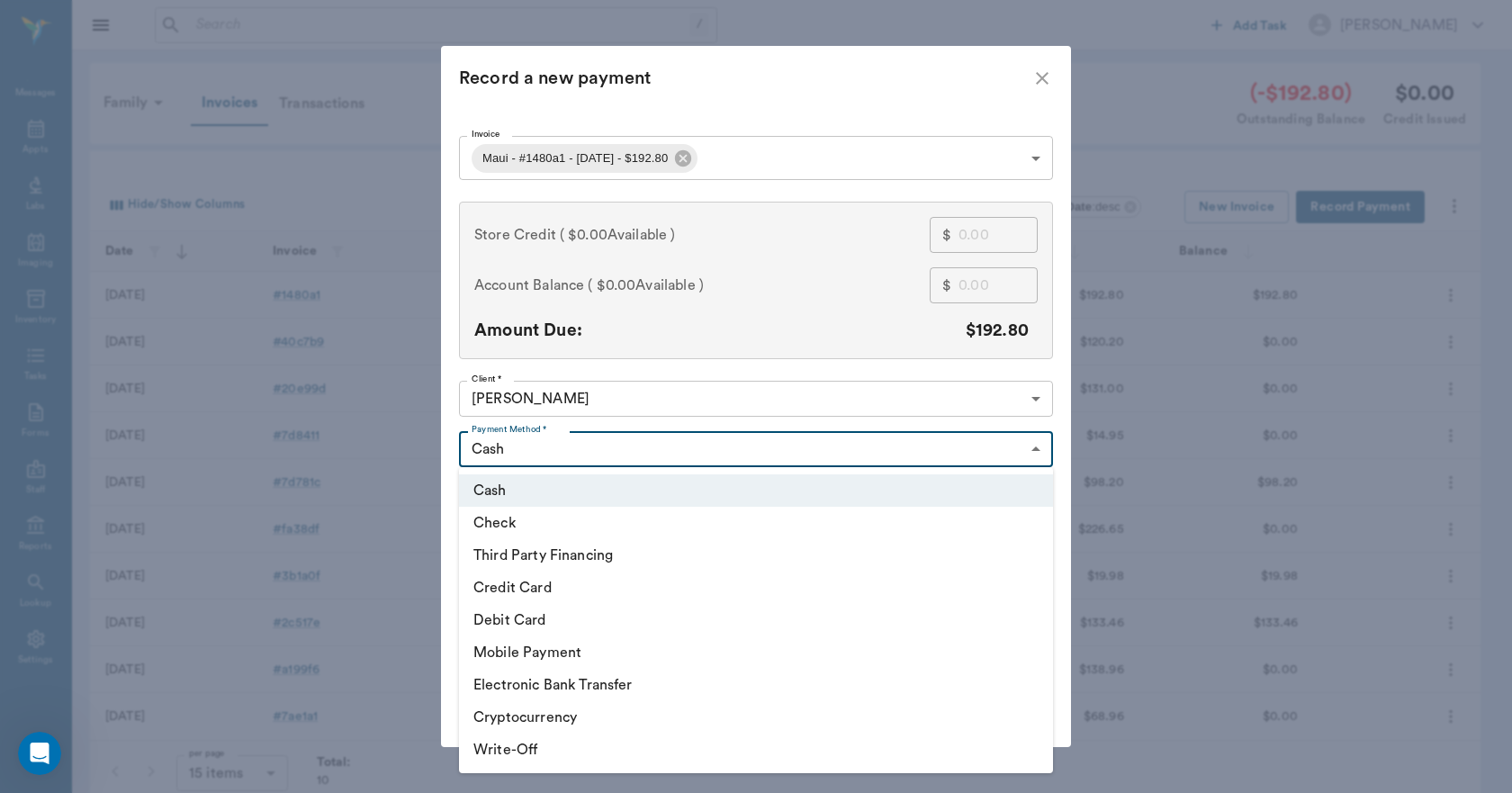
click at [520, 588] on li "Credit Card" at bounding box center [756, 588] width 594 height 33
type input "CREDIT_CARD"
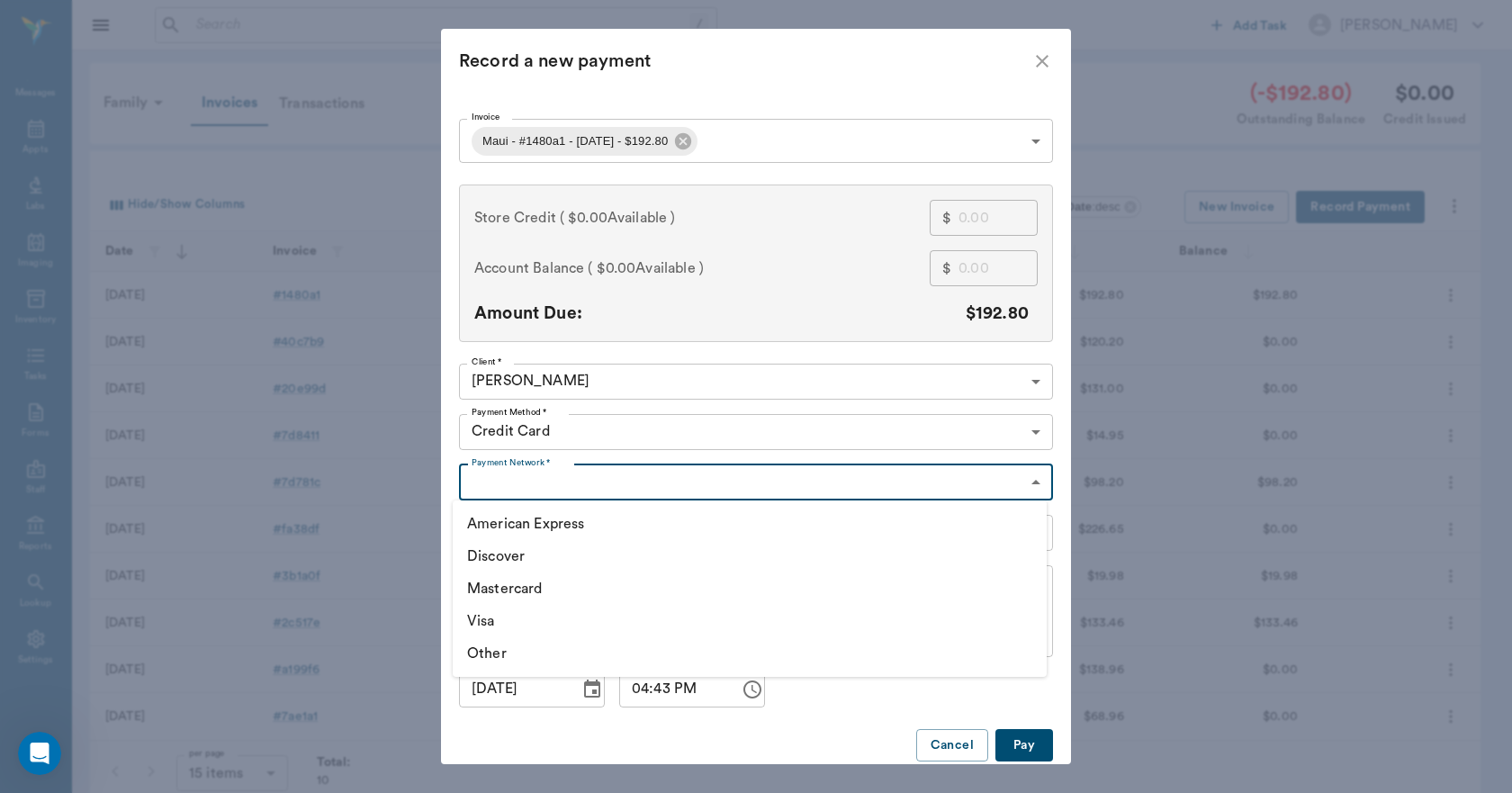
click at [480, 488] on body "/ ​ Add Task [PERSON_NAME] Nectar Messages Appts Labs Imaging Inventory Tasks F…" at bounding box center [756, 411] width 1512 height 823
click at [495, 619] on li "Visa" at bounding box center [750, 621] width 594 height 33
type input "VISA"
click at [1020, 742] on button "Pay" at bounding box center [1023, 747] width 57 height 34
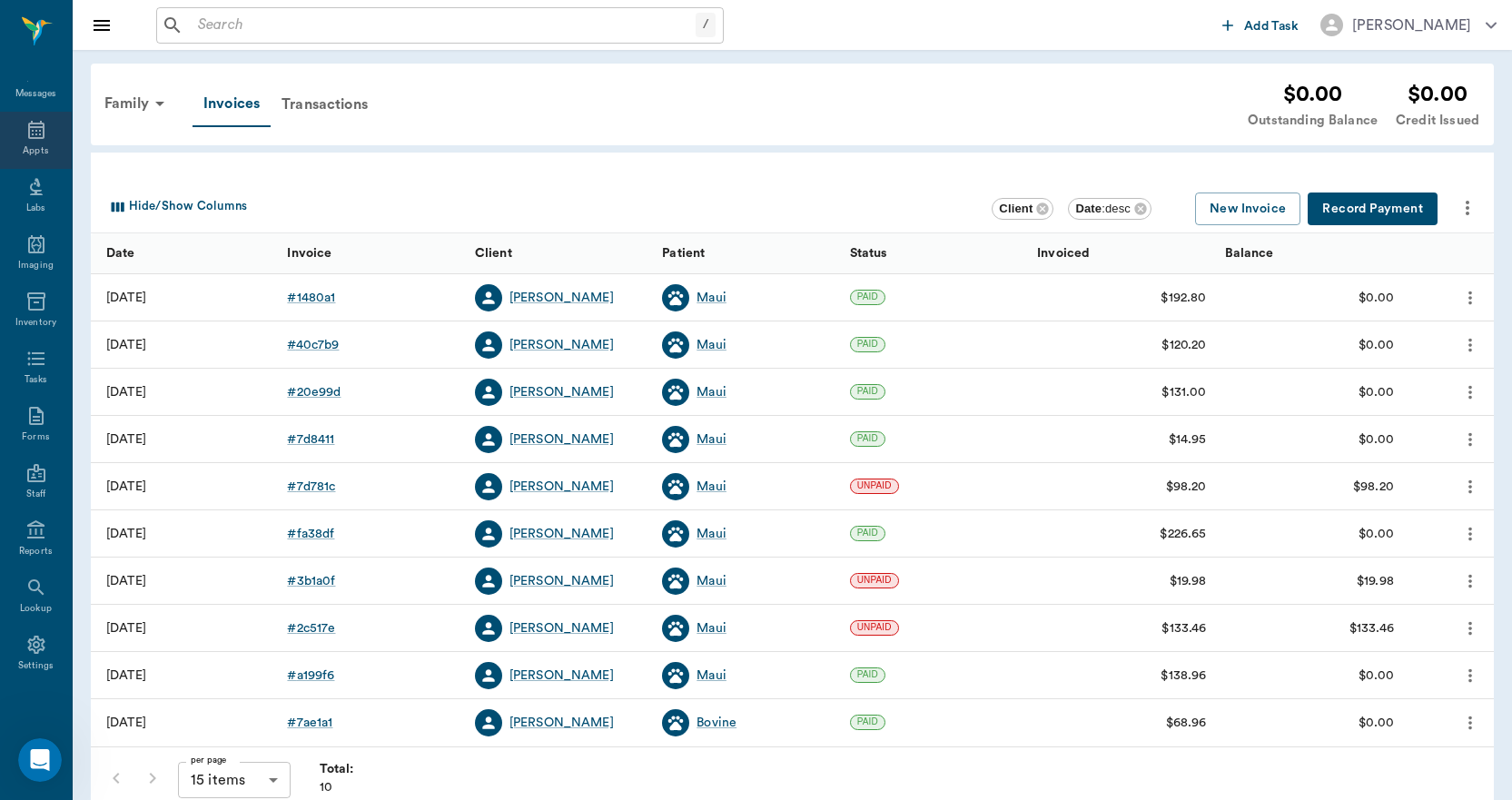
click at [34, 129] on icon at bounding box center [37, 130] width 22 height 22
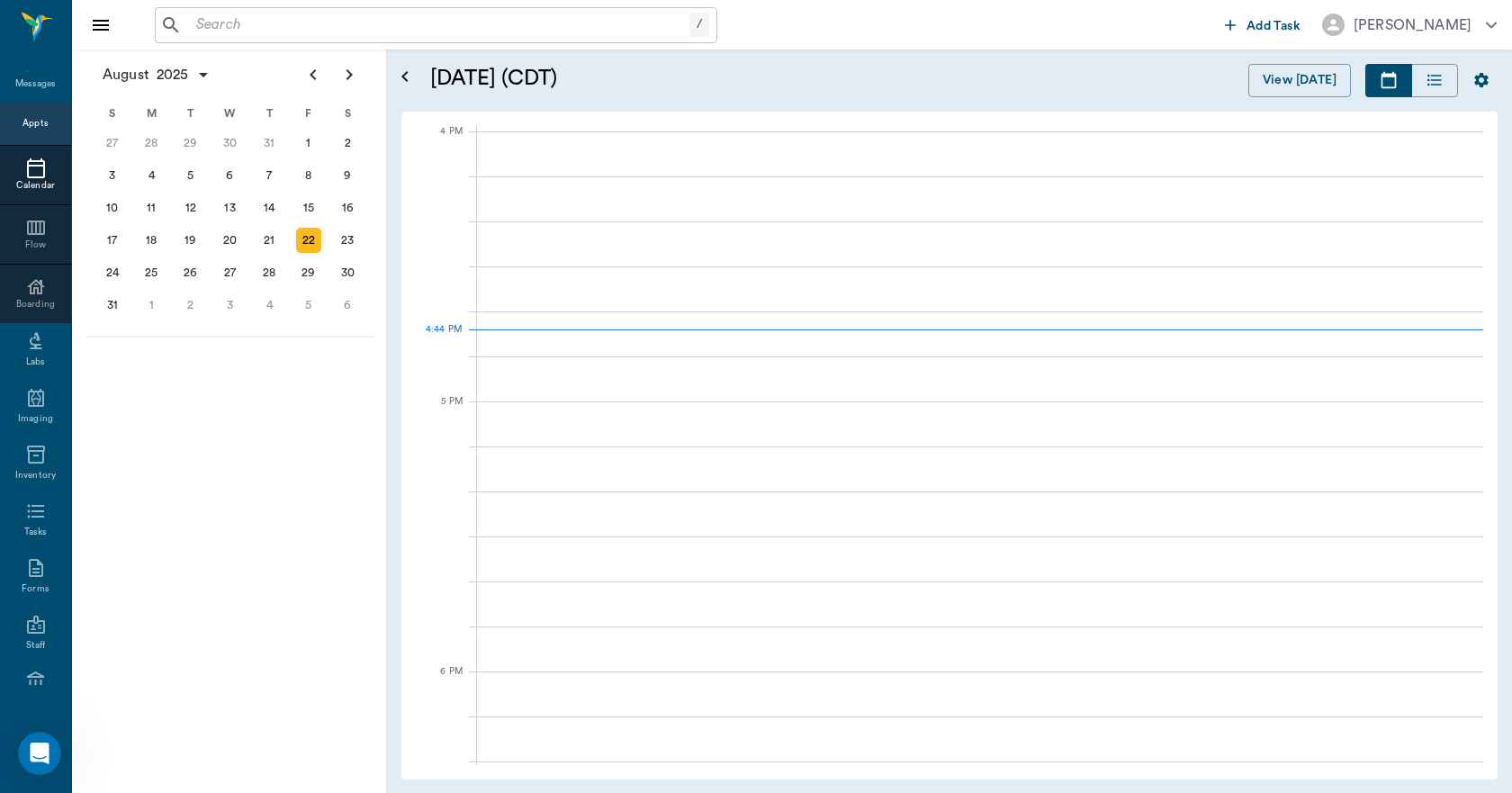
scroll to position [2163, 0]
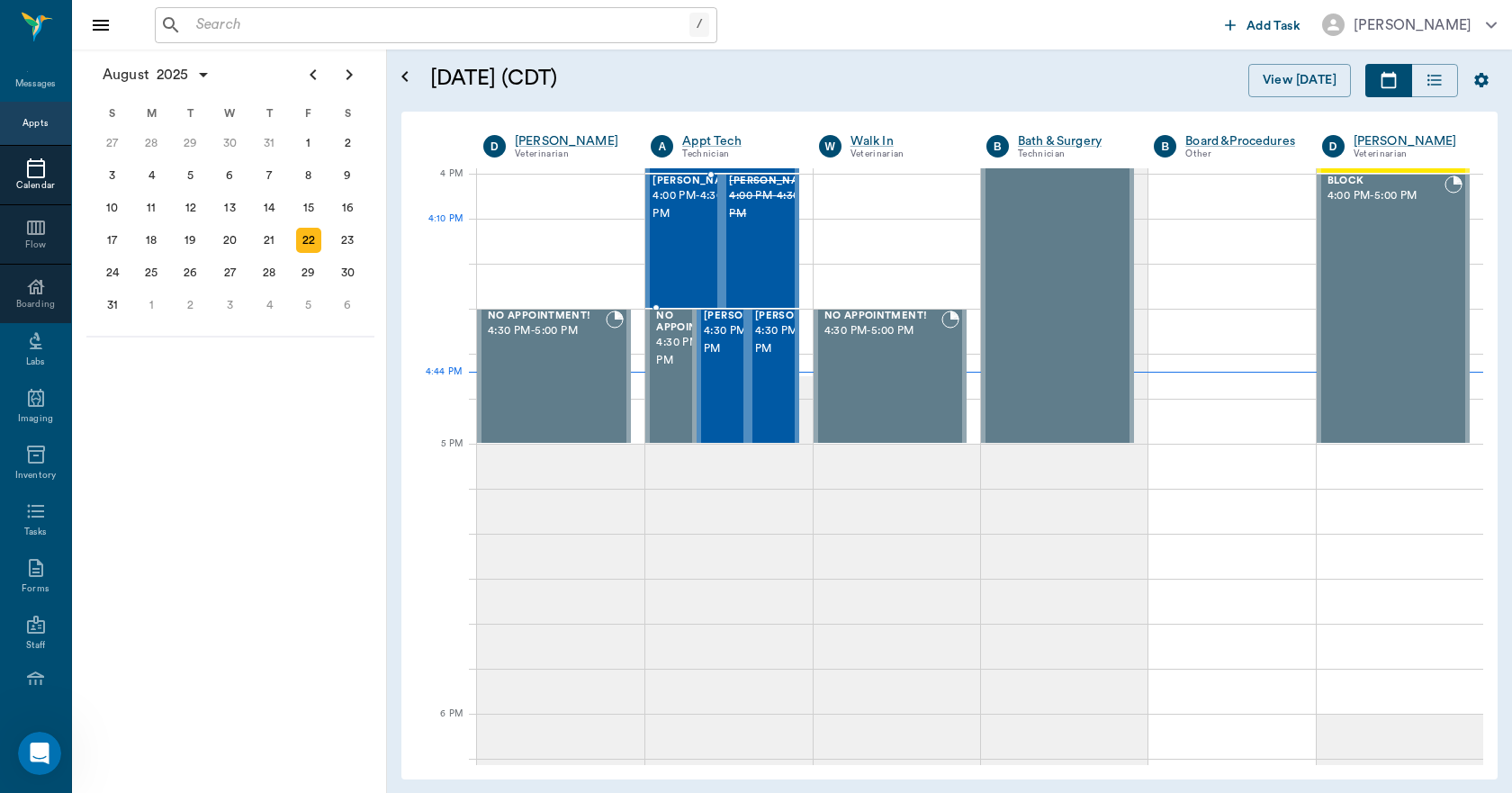
click at [690, 248] on div "[PERSON_NAME] 4:00 PM - 4:30 PM" at bounding box center [697, 241] width 90 height 131
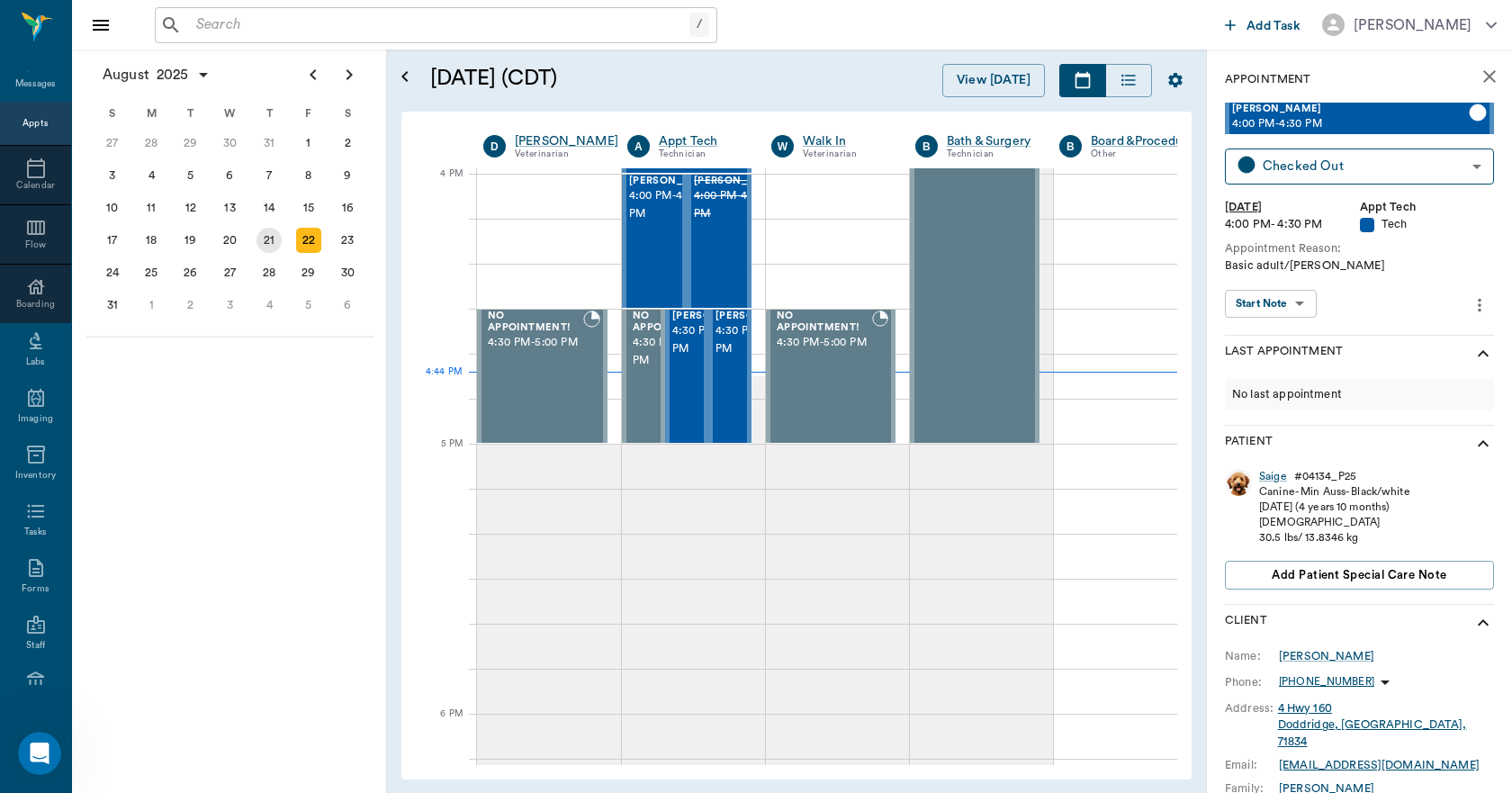
click at [270, 240] on div "21" at bounding box center [269, 241] width 26 height 26
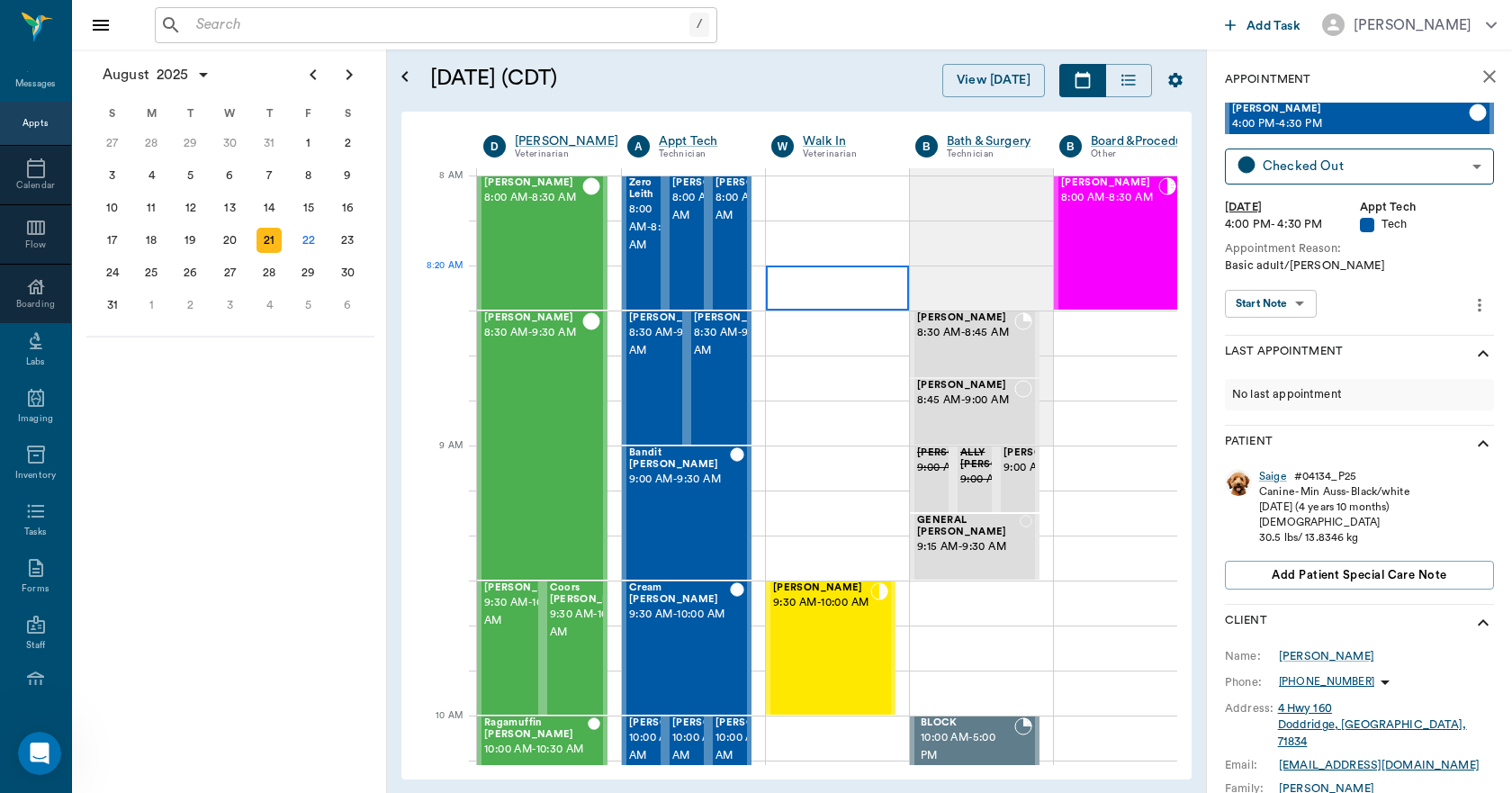
scroll to position [0, 1]
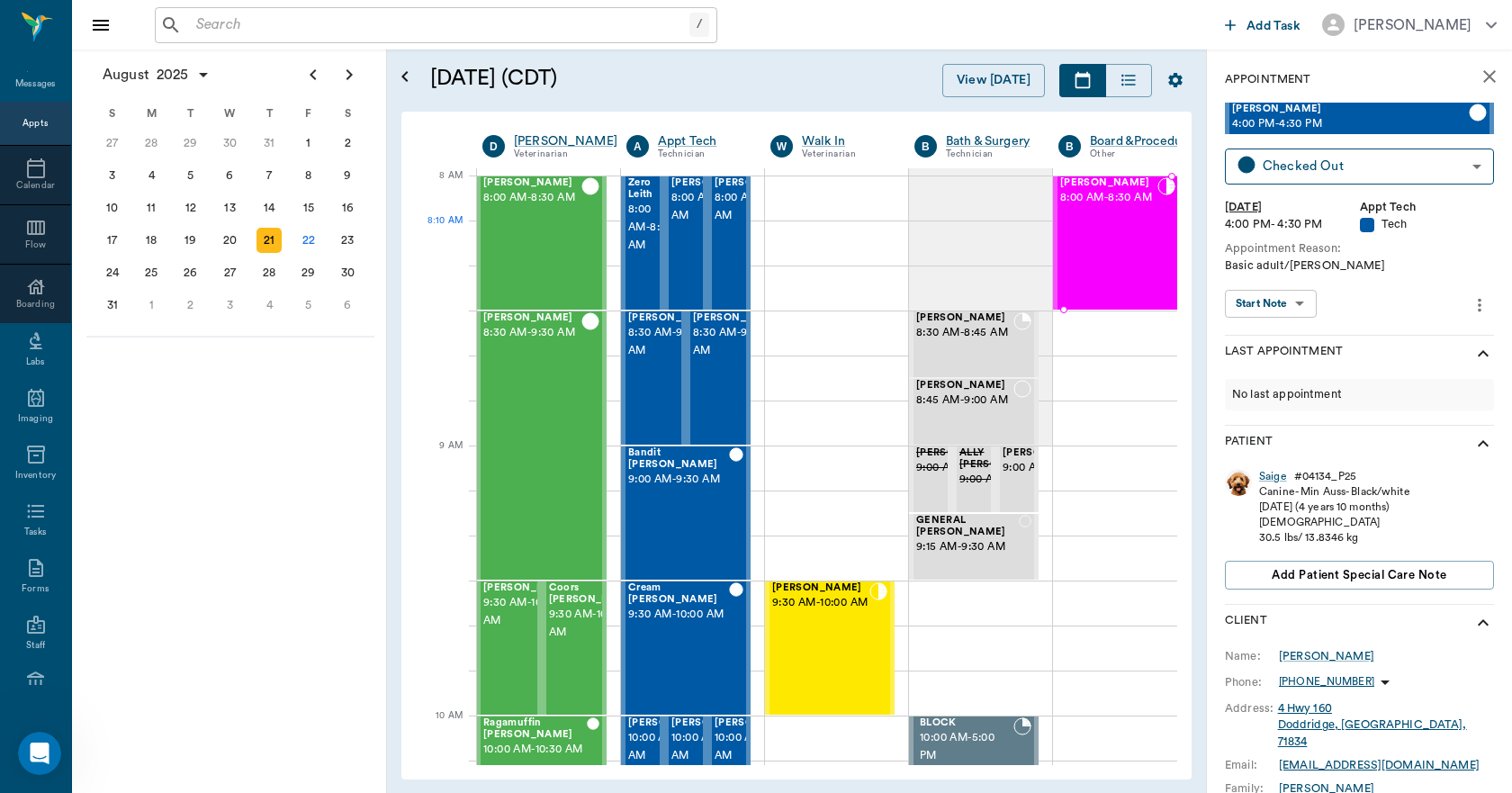
click at [1110, 237] on div "[PERSON_NAME] 8:00 AM - 8:30 AM" at bounding box center [1108, 243] width 97 height 131
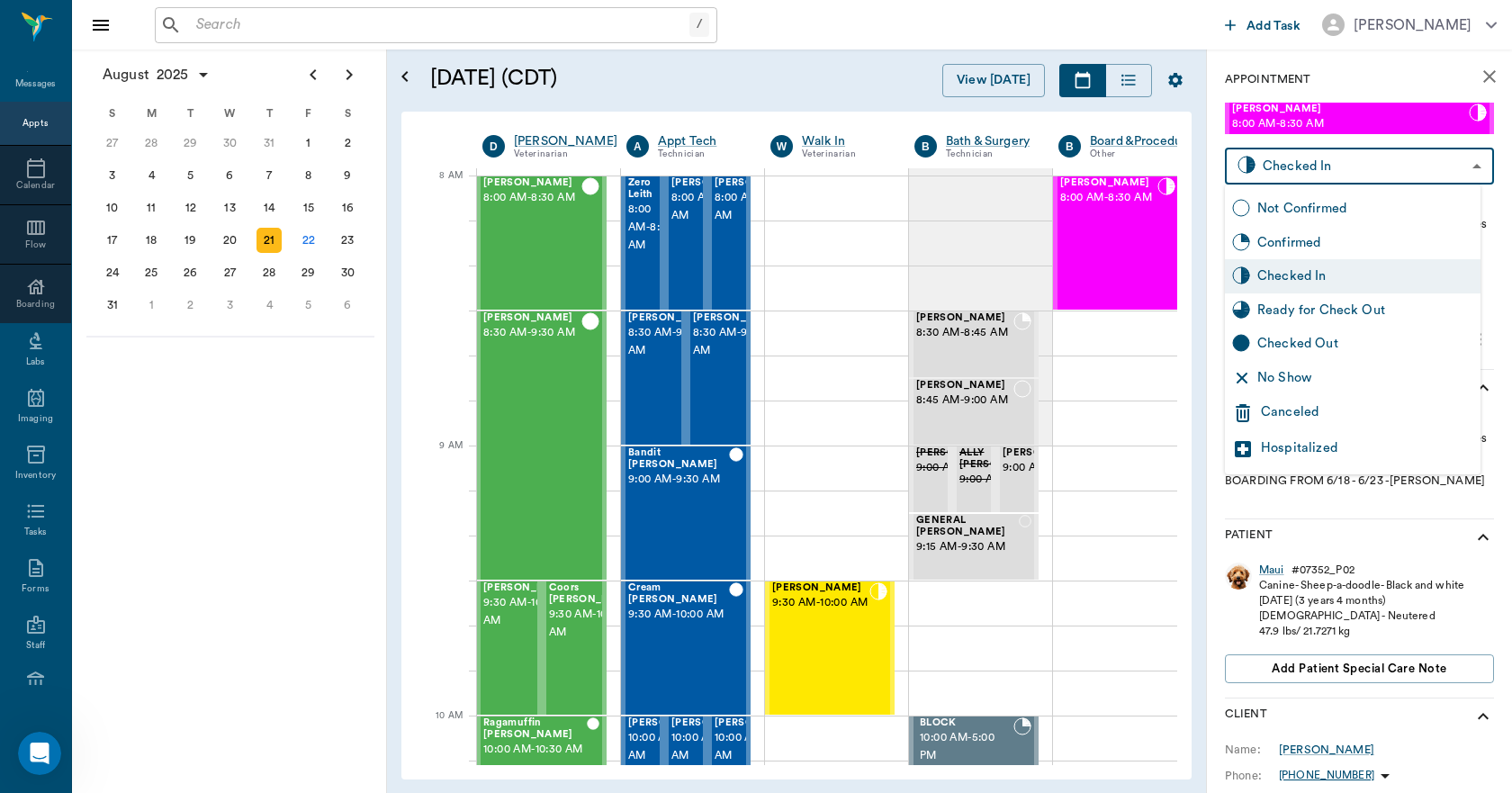
click at [1315, 167] on body "/ ​ Add Task [PERSON_NAME] Nectar Messages Appts Calendar Flow Boarding Labs Im…" at bounding box center [756, 396] width 1512 height 793
click at [1291, 346] on div "Checked Out" at bounding box center [1365, 344] width 216 height 20
type input "CHECKED_OUT"
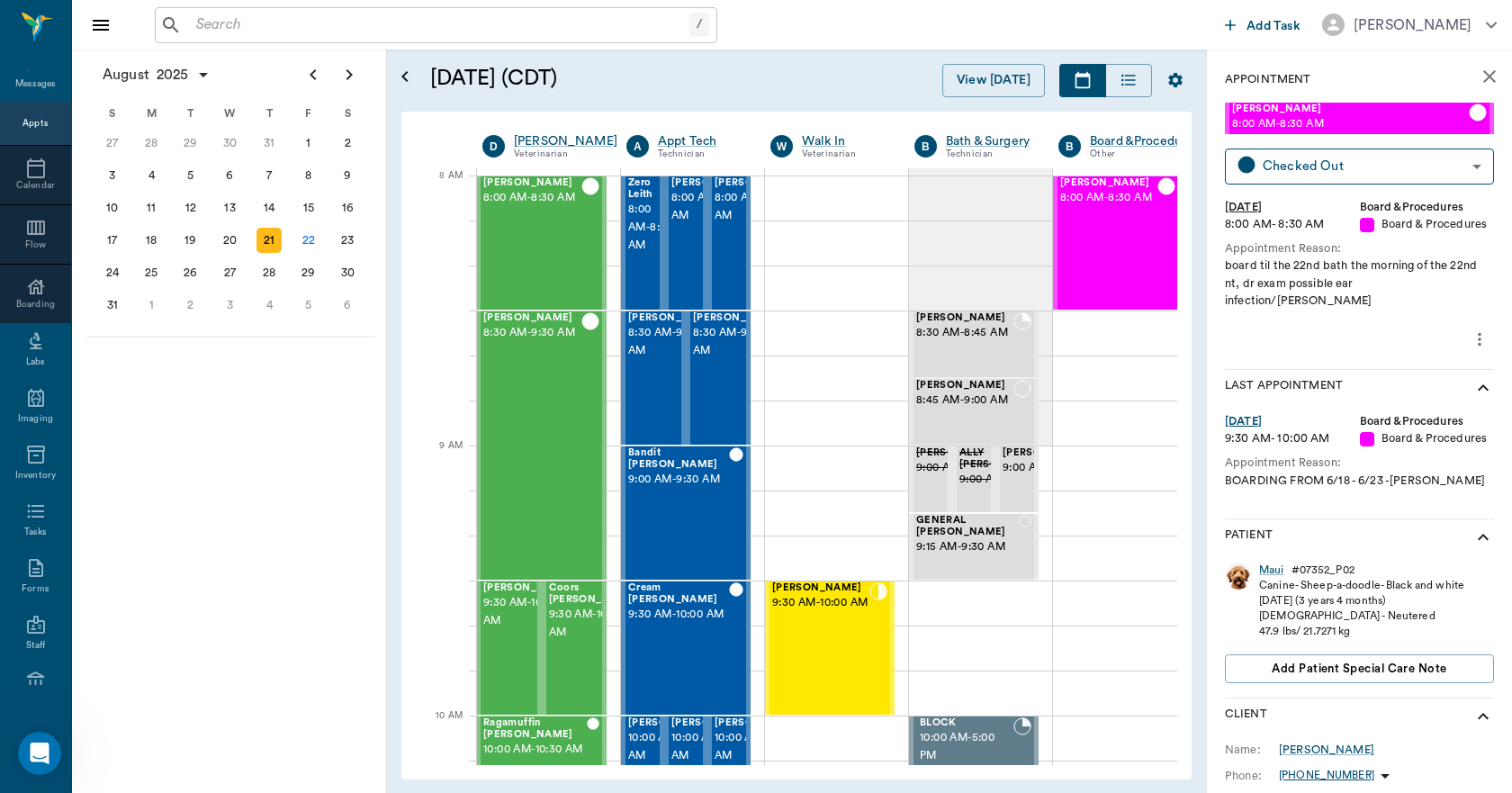
click at [23, 129] on div "Appts" at bounding box center [36, 124] width 26 height 14
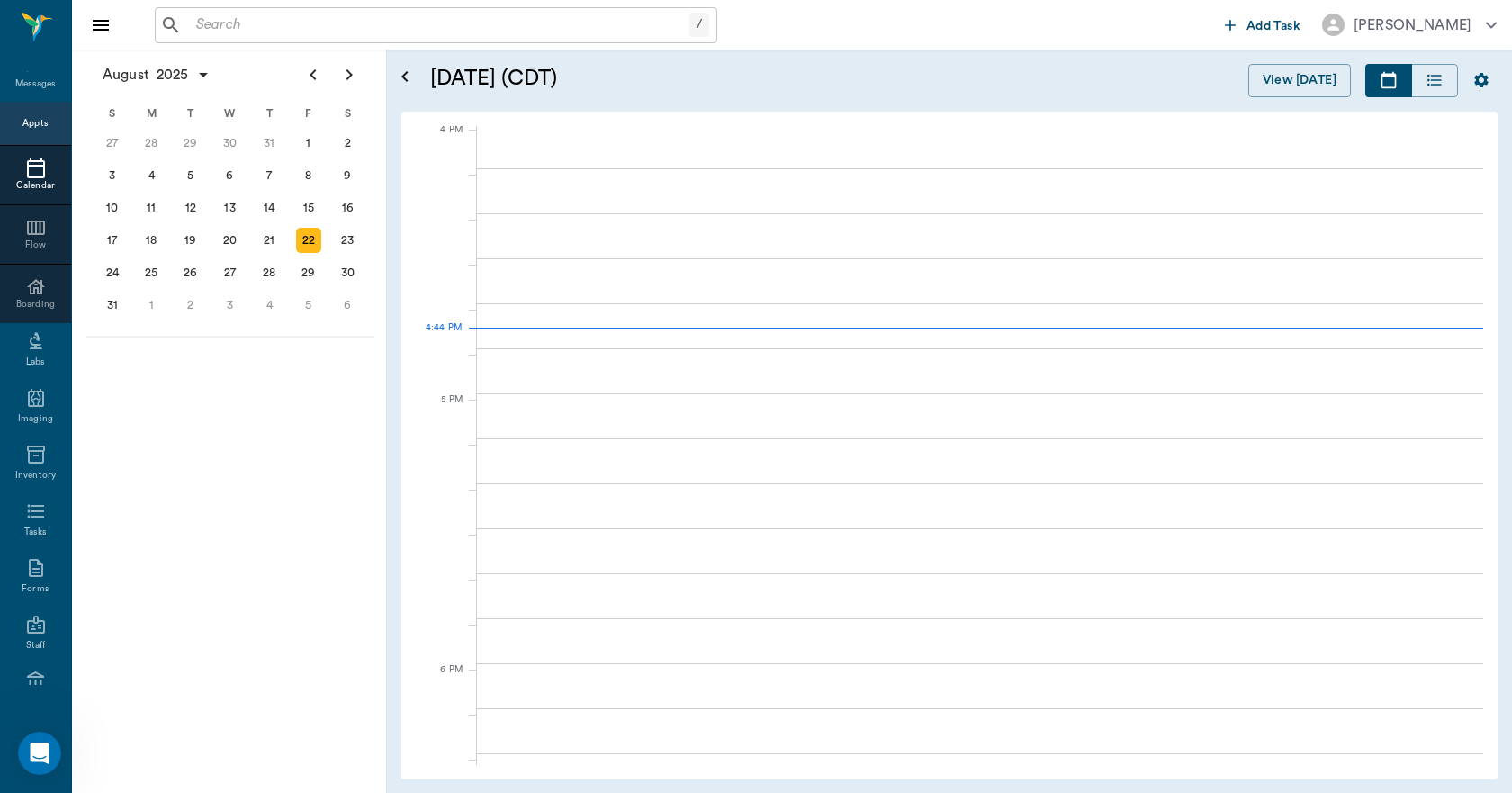
scroll to position [2165, 0]
